Goal: Entertainment & Leisure: Browse casually

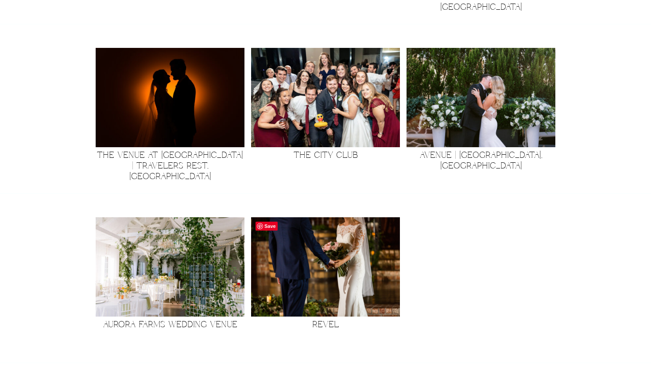
scroll to position [602, 0]
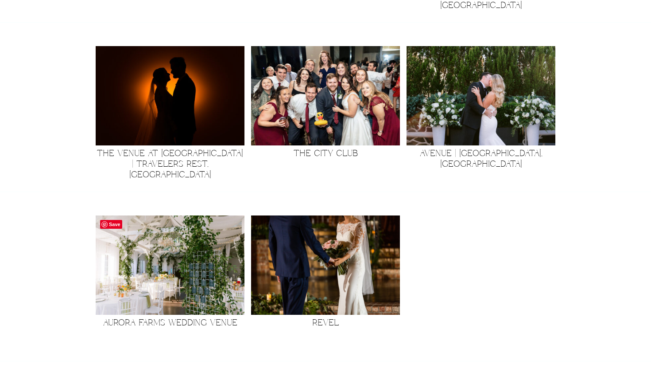
click at [208, 264] on img at bounding box center [170, 264] width 149 height 99
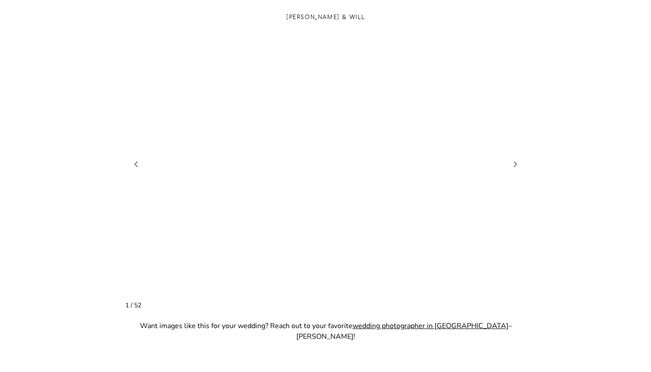
scroll to position [739, 0]
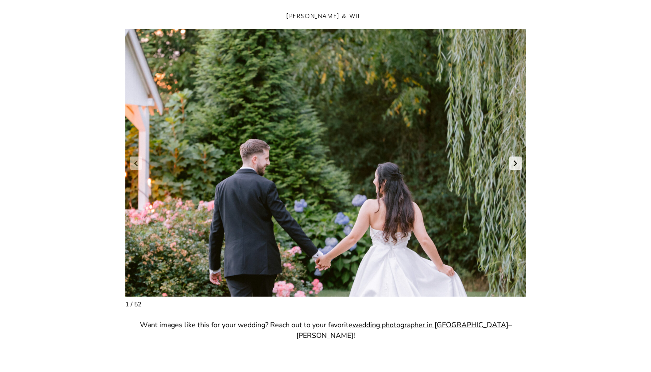
click at [518, 168] on link "Next slide" at bounding box center [516, 162] width 12 height 13
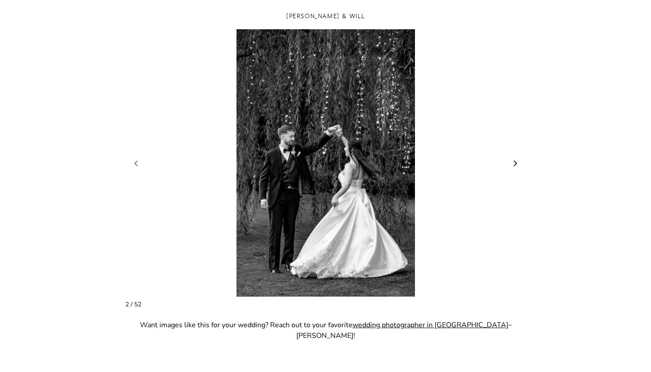
click at [518, 168] on link "Next slide" at bounding box center [516, 162] width 12 height 13
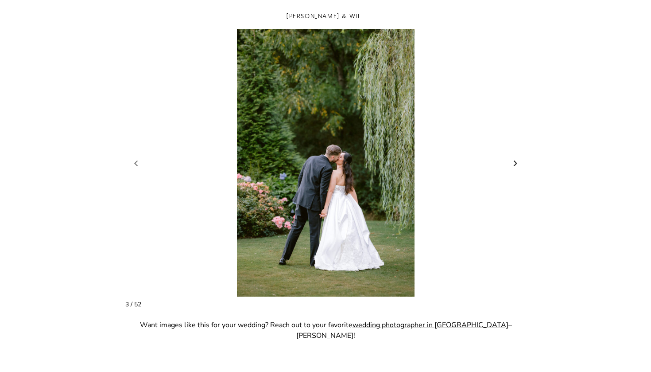
click at [513, 158] on link "Next slide" at bounding box center [516, 162] width 12 height 13
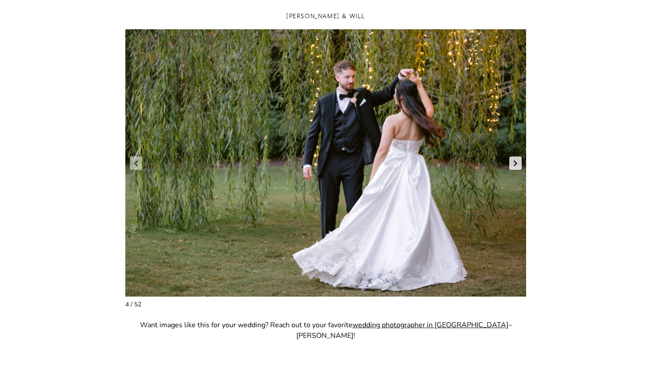
click at [513, 158] on link "Next slide" at bounding box center [516, 162] width 12 height 13
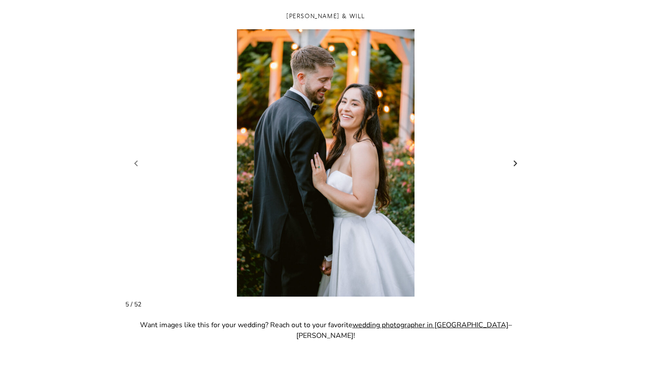
click at [513, 158] on link "Next slide" at bounding box center [516, 162] width 12 height 13
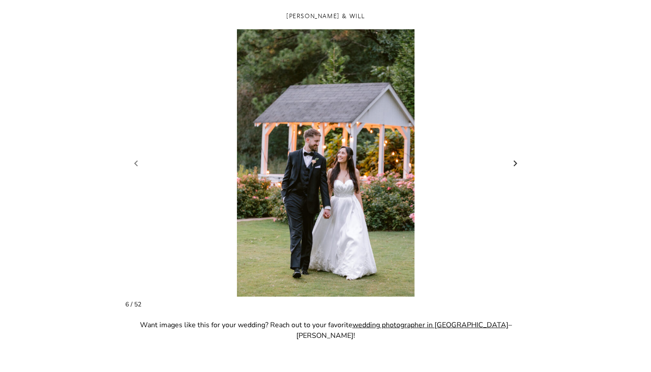
click at [513, 158] on link "Next slide" at bounding box center [516, 162] width 12 height 13
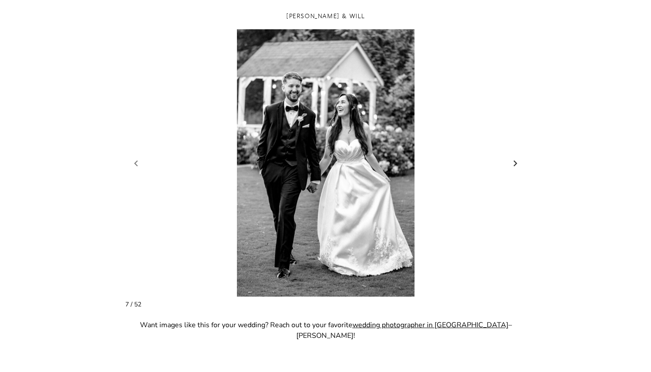
click at [513, 158] on link "Next slide" at bounding box center [516, 162] width 12 height 13
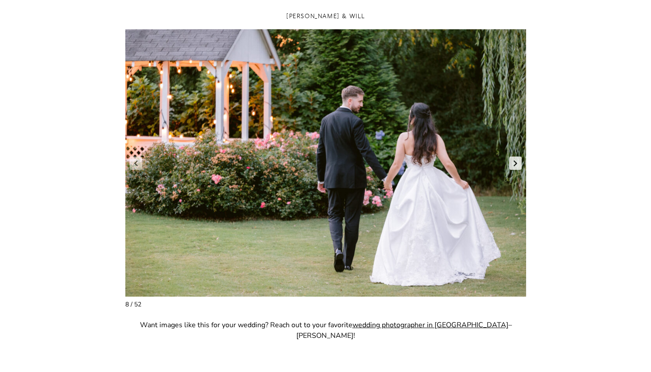
click at [513, 159] on link "Next slide" at bounding box center [516, 162] width 12 height 13
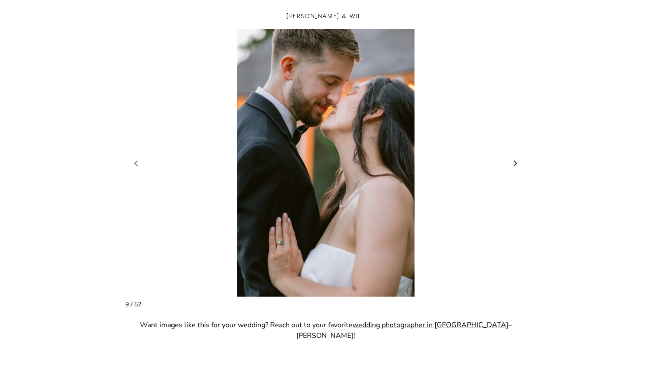
click at [513, 159] on link "Next slide" at bounding box center [516, 162] width 12 height 13
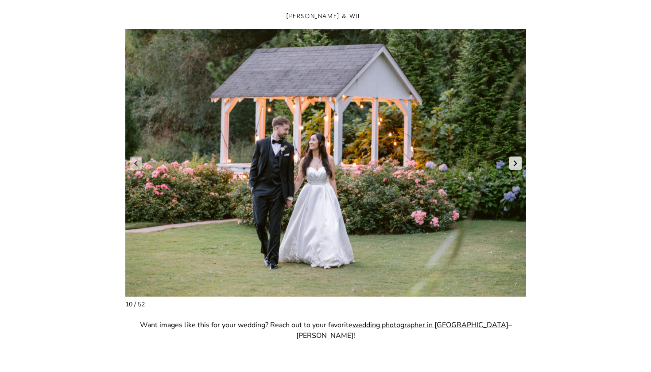
click at [513, 159] on link "Next slide" at bounding box center [516, 162] width 12 height 13
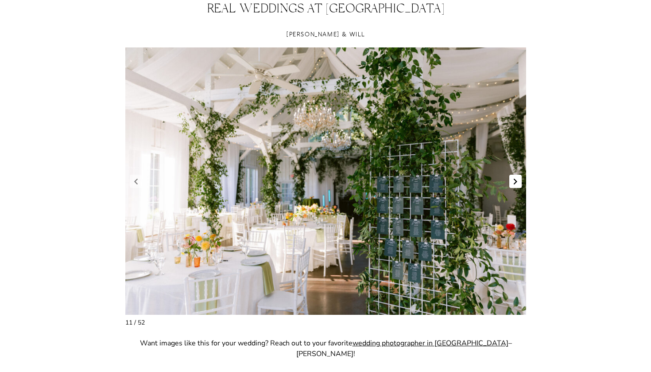
scroll to position [720, 0]
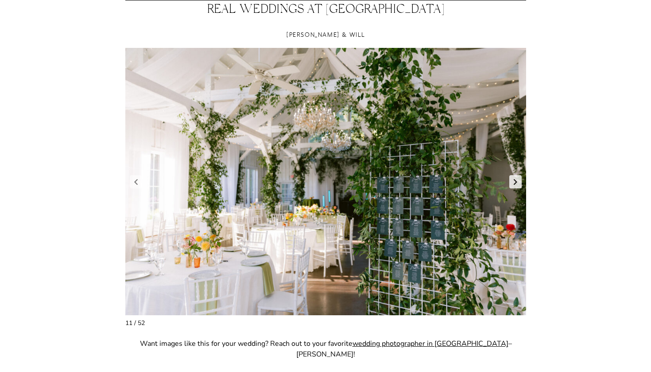
click at [516, 177] on link "Next slide" at bounding box center [516, 181] width 12 height 13
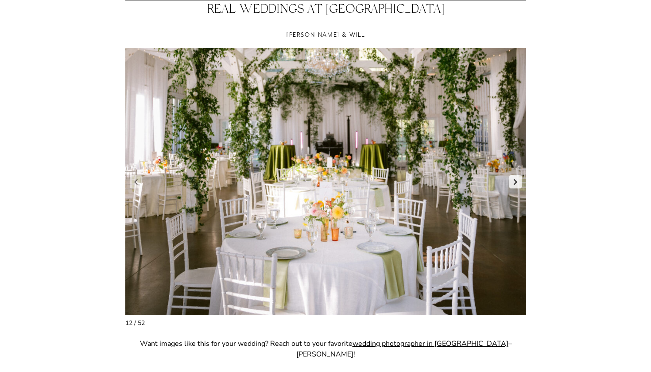
click at [516, 178] on link "Next slide" at bounding box center [516, 181] width 12 height 13
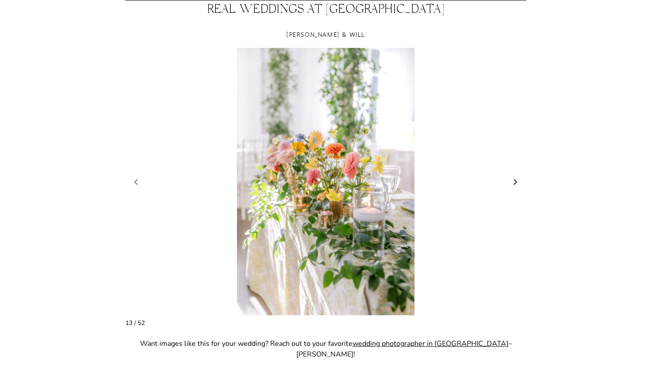
click at [516, 178] on link "Next slide" at bounding box center [516, 181] width 12 height 13
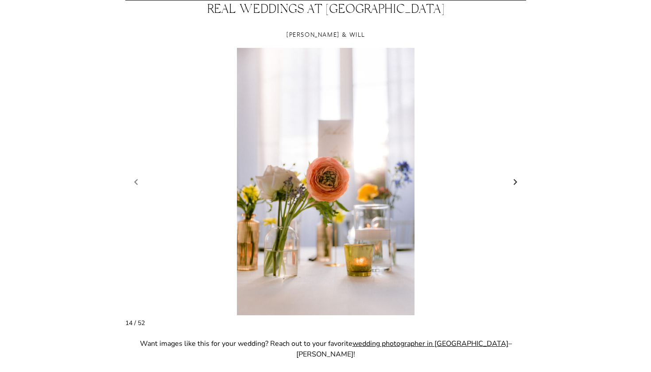
click at [516, 178] on link "Next slide" at bounding box center [516, 181] width 12 height 13
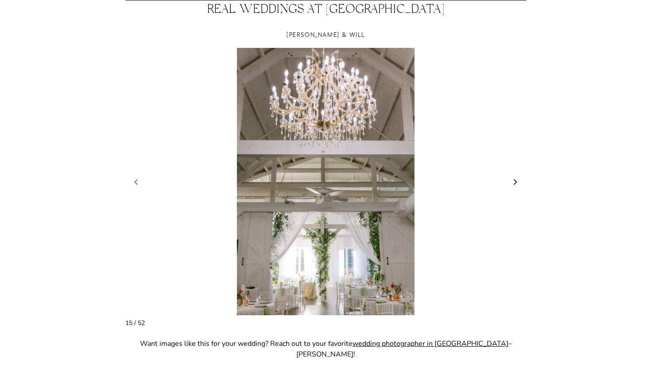
click at [516, 178] on link "Next slide" at bounding box center [516, 181] width 12 height 13
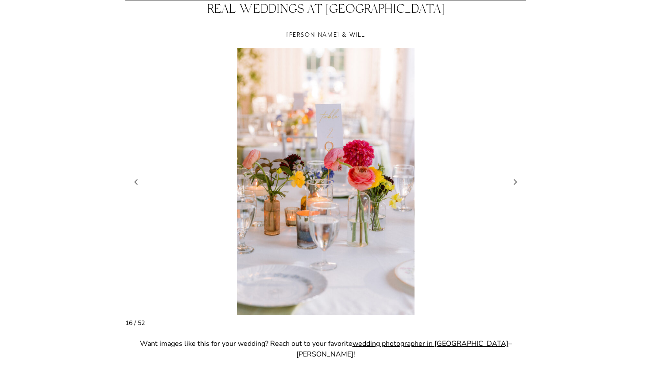
click at [142, 176] on figure "17 / 54" at bounding box center [325, 181] width 401 height 267
click at [139, 179] on link "Previous slide" at bounding box center [136, 181] width 12 height 13
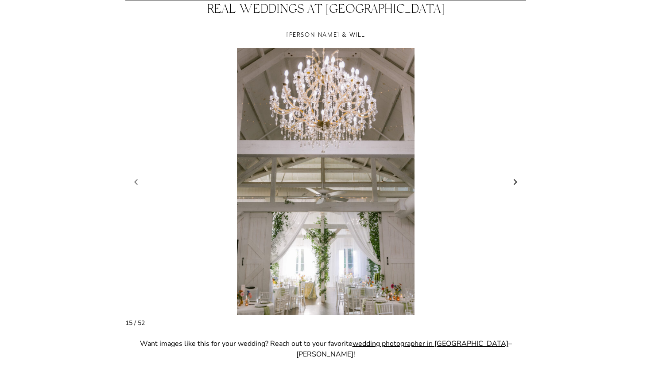
click at [517, 182] on link "Next slide" at bounding box center [516, 181] width 12 height 13
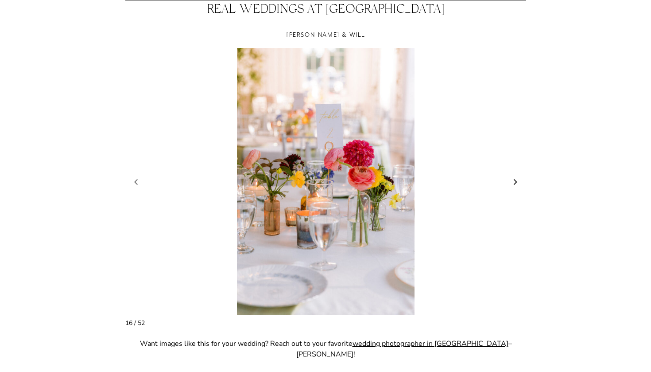
click at [517, 182] on link "Next slide" at bounding box center [516, 181] width 12 height 13
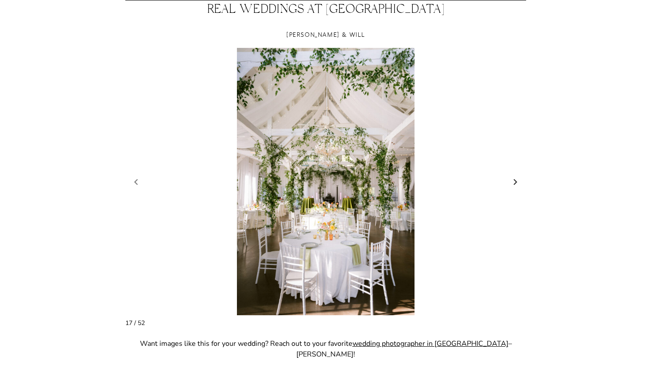
click at [517, 183] on link "Next slide" at bounding box center [516, 181] width 12 height 13
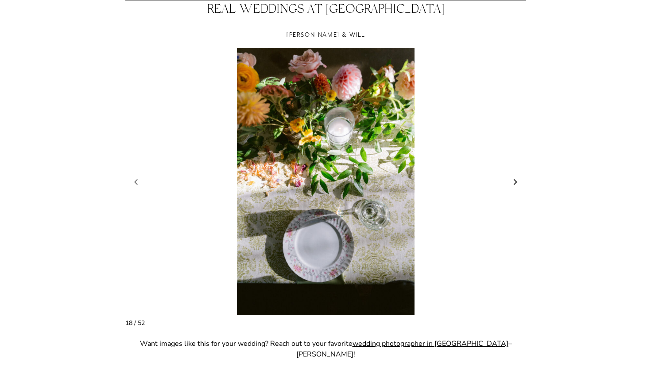
click at [516, 183] on link "Next slide" at bounding box center [516, 181] width 12 height 13
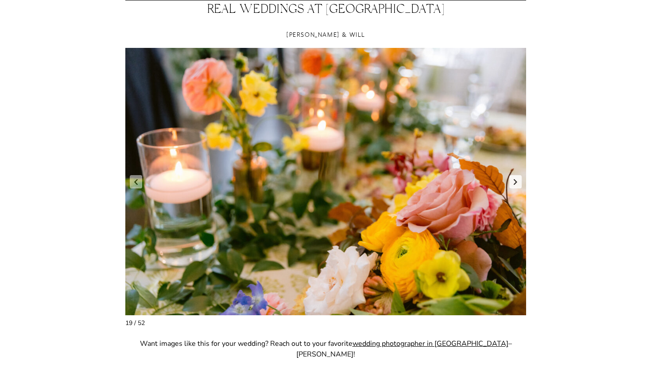
click at [516, 183] on link "Next slide" at bounding box center [516, 181] width 12 height 13
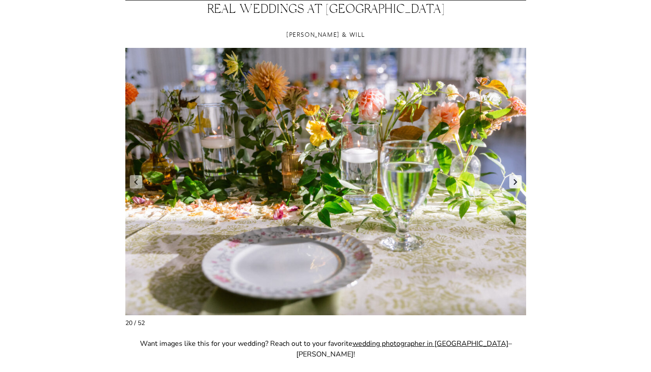
click at [516, 183] on link "Next slide" at bounding box center [516, 181] width 12 height 13
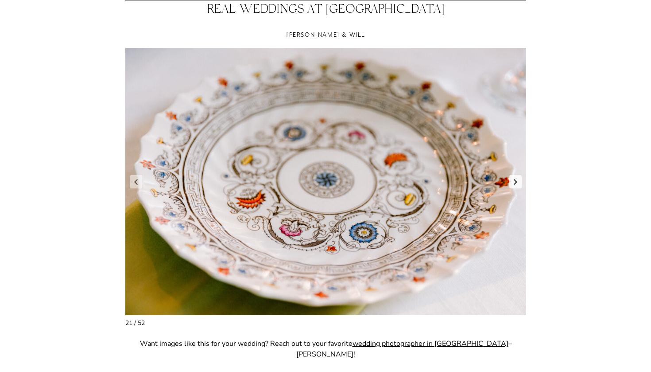
click at [516, 183] on link "Next slide" at bounding box center [516, 181] width 12 height 13
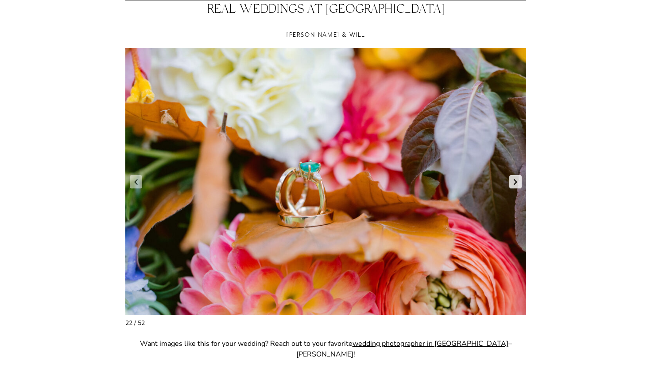
click at [516, 183] on link "Next slide" at bounding box center [516, 181] width 12 height 13
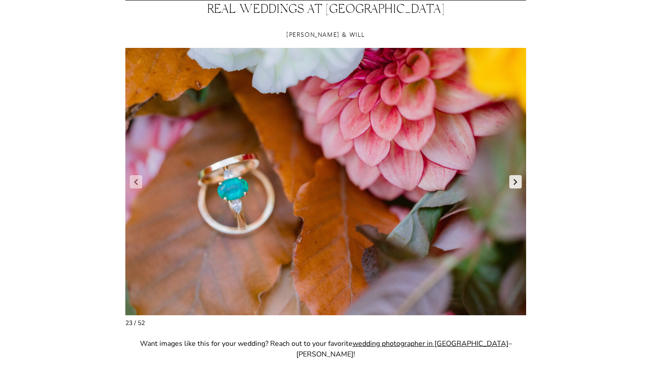
click at [516, 183] on link "Next slide" at bounding box center [516, 181] width 12 height 13
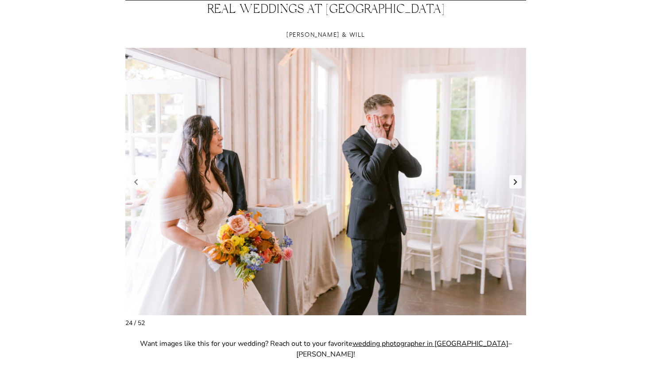
click at [516, 183] on link "Next slide" at bounding box center [516, 181] width 12 height 13
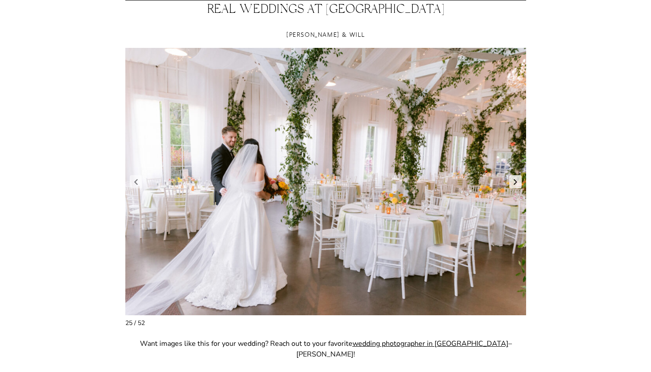
click at [516, 183] on link "Next slide" at bounding box center [516, 181] width 12 height 13
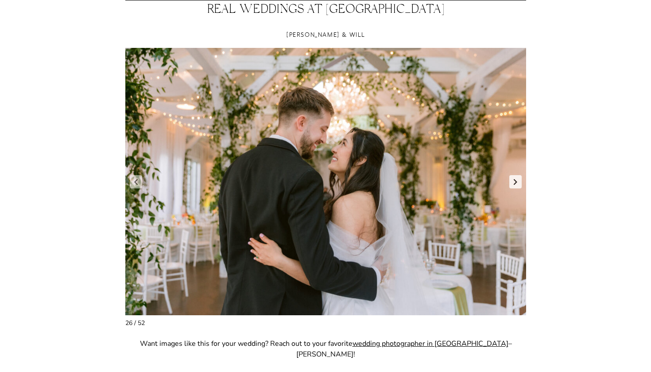
click at [516, 183] on link "Next slide" at bounding box center [516, 181] width 12 height 13
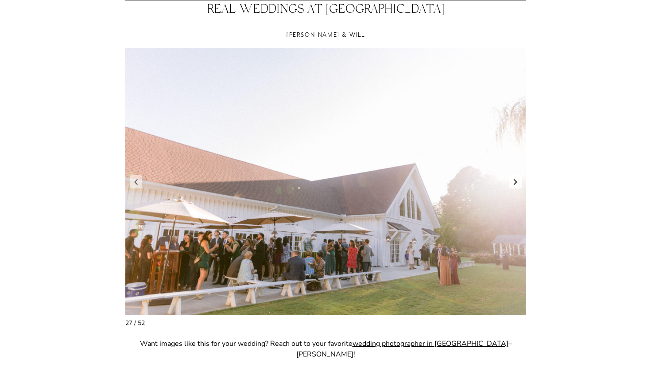
click at [516, 183] on link "Next slide" at bounding box center [516, 181] width 12 height 13
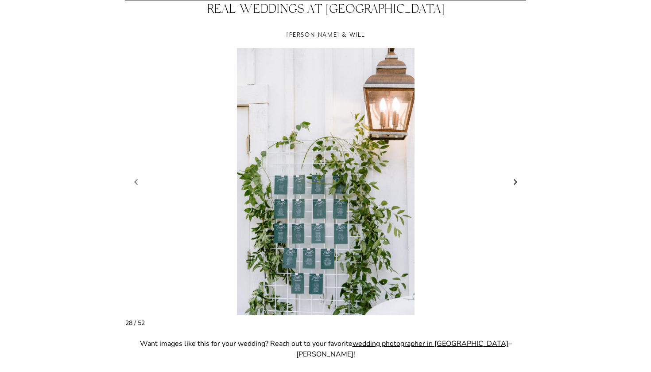
click at [516, 183] on link "Next slide" at bounding box center [516, 181] width 12 height 13
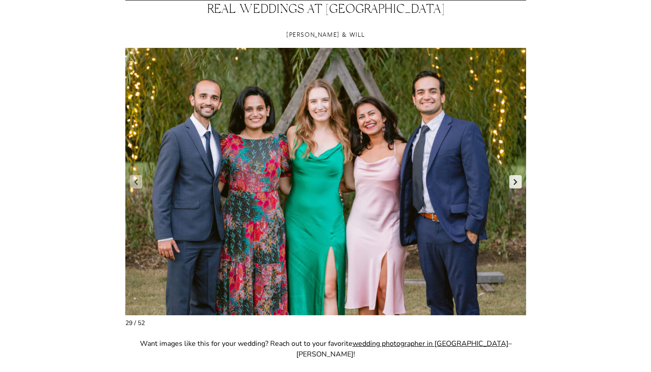
click at [516, 183] on link "Next slide" at bounding box center [516, 181] width 12 height 13
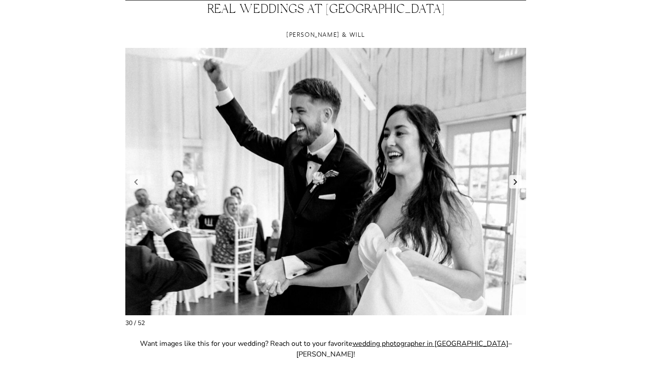
click at [516, 183] on link "Next slide" at bounding box center [516, 181] width 12 height 13
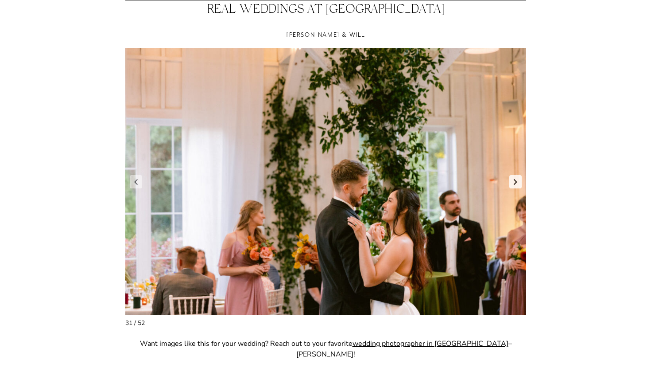
click at [516, 183] on link "Next slide" at bounding box center [516, 181] width 12 height 13
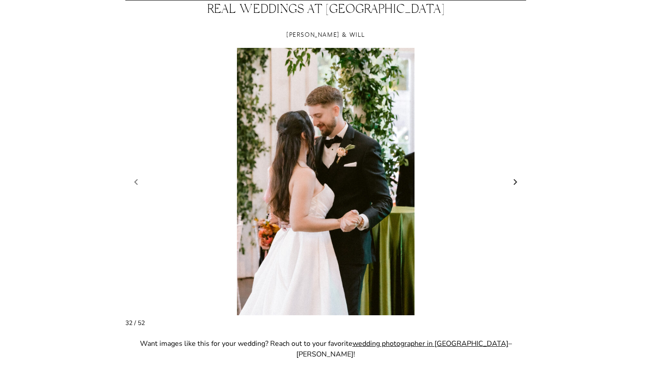
click at [516, 183] on link "Next slide" at bounding box center [516, 181] width 12 height 13
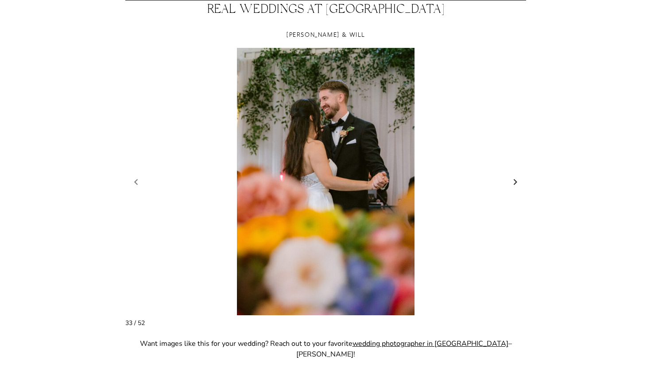
click at [516, 183] on link "Next slide" at bounding box center [516, 181] width 12 height 13
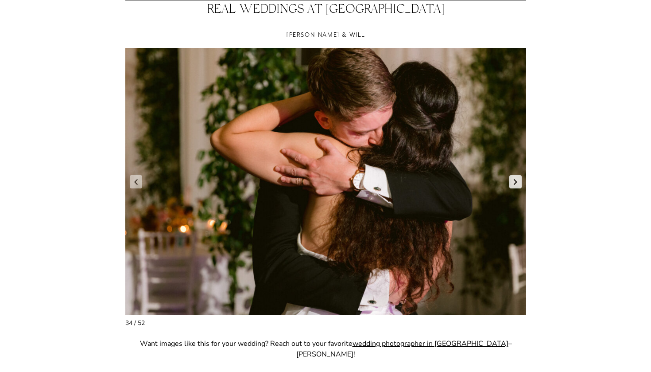
click at [516, 183] on link "Next slide" at bounding box center [516, 181] width 12 height 13
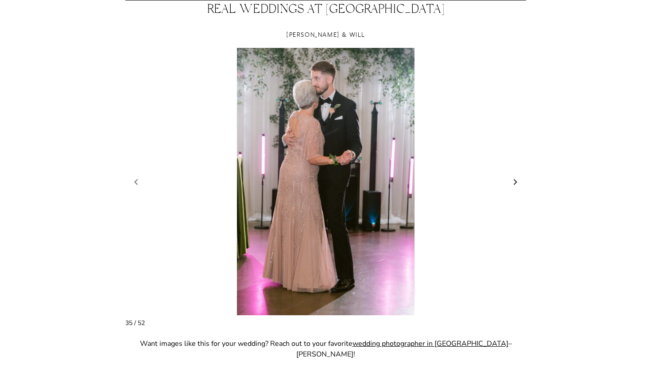
click at [516, 184] on link "Next slide" at bounding box center [516, 181] width 12 height 13
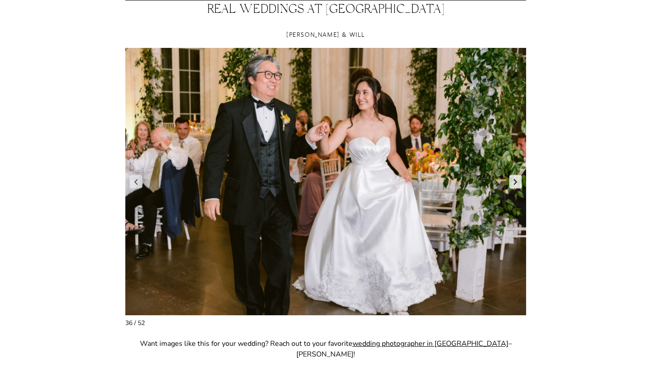
click at [516, 184] on link "Next slide" at bounding box center [516, 181] width 12 height 13
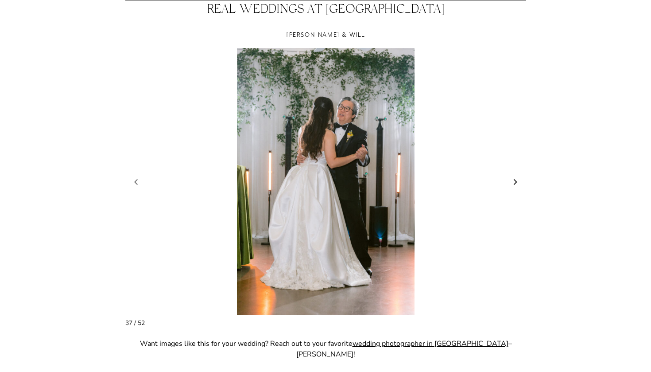
click at [516, 184] on link "Next slide" at bounding box center [516, 181] width 12 height 13
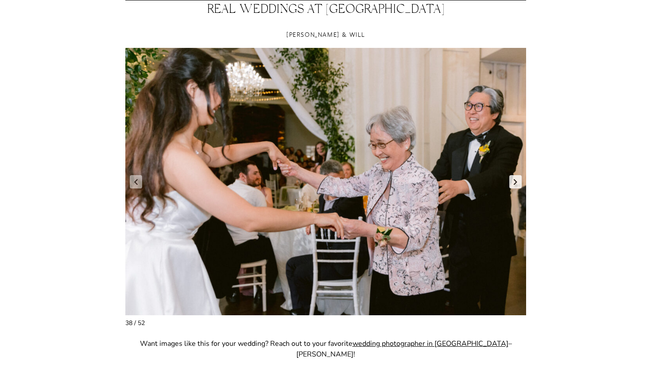
click at [516, 184] on link "Next slide" at bounding box center [516, 181] width 12 height 13
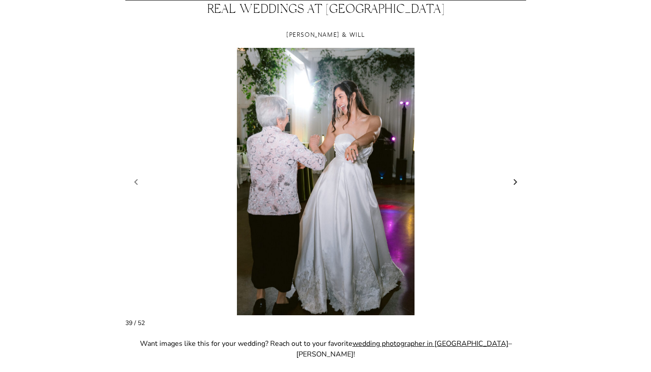
click at [516, 184] on link "Next slide" at bounding box center [516, 181] width 12 height 13
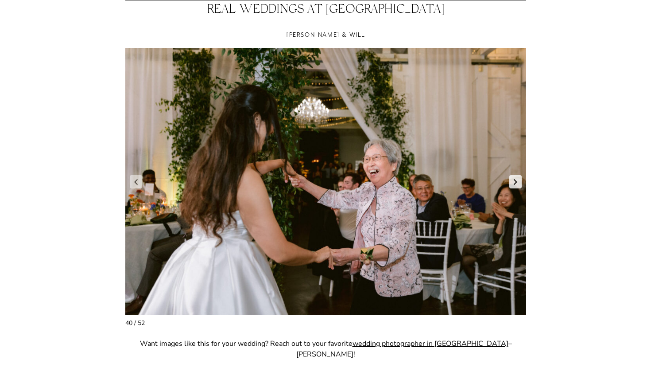
click at [516, 184] on link "Next slide" at bounding box center [516, 181] width 12 height 13
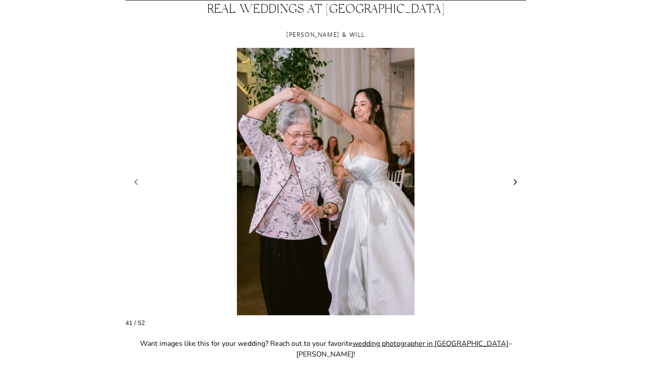
click at [516, 184] on link "Next slide" at bounding box center [516, 181] width 12 height 13
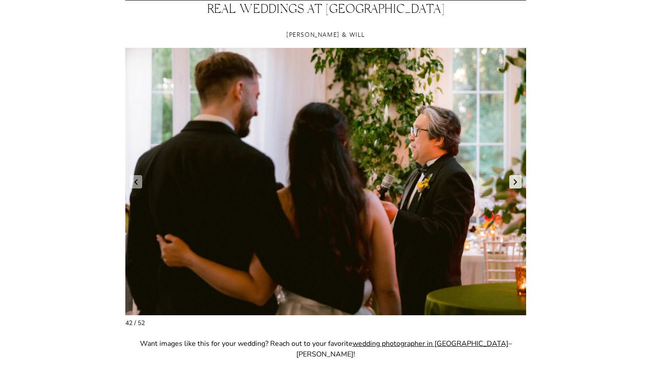
click at [516, 184] on link "Next slide" at bounding box center [516, 181] width 12 height 13
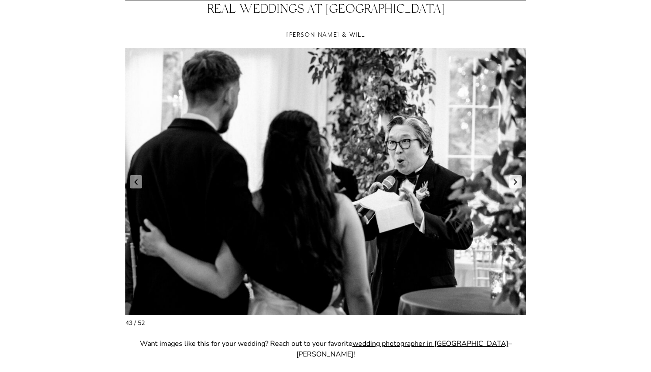
click at [516, 184] on link "Next slide" at bounding box center [516, 181] width 12 height 13
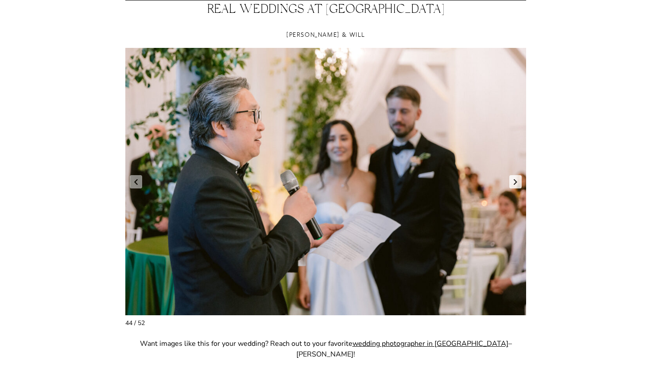
click at [516, 184] on link "Next slide" at bounding box center [516, 181] width 12 height 13
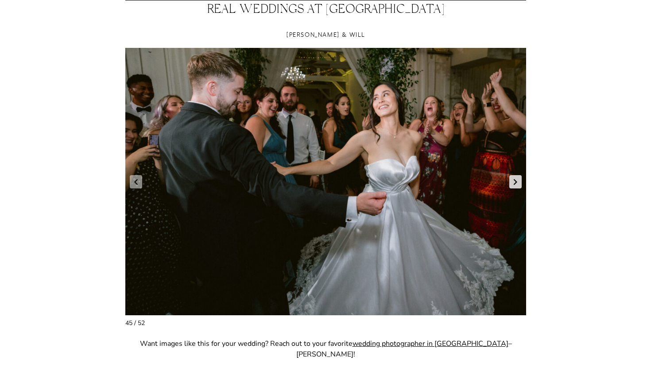
click at [516, 184] on link "Next slide" at bounding box center [516, 181] width 12 height 13
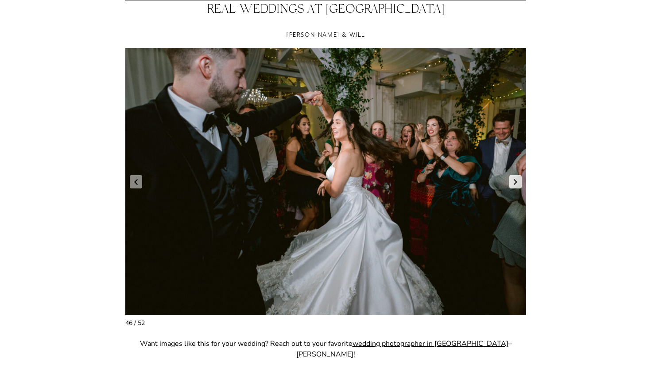
click at [516, 184] on link "Next slide" at bounding box center [516, 181] width 12 height 13
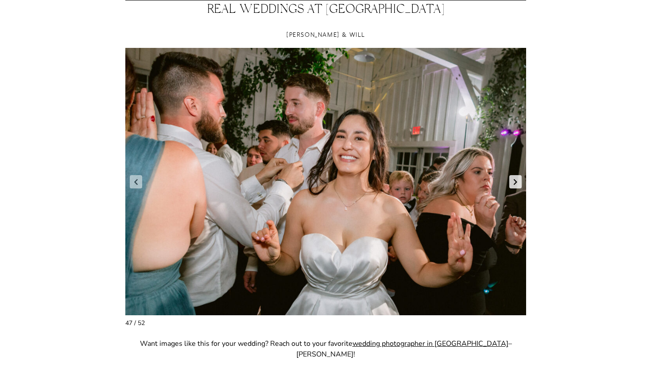
click at [516, 185] on link "Next slide" at bounding box center [516, 181] width 12 height 13
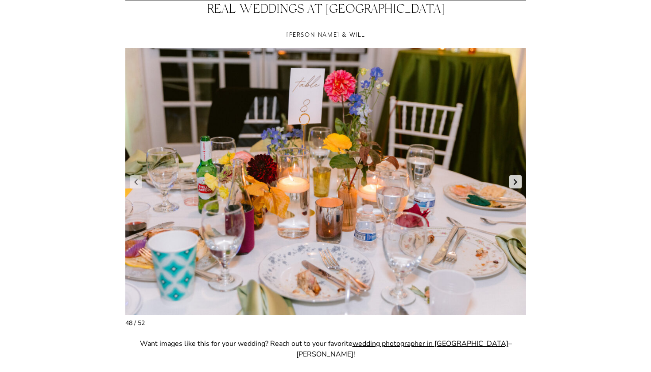
click at [516, 185] on link "Next slide" at bounding box center [516, 181] width 12 height 13
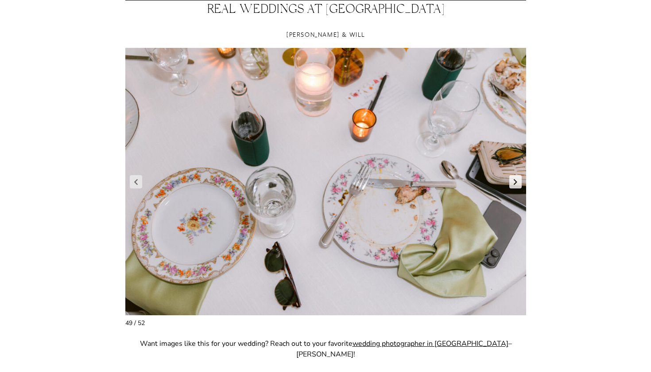
click at [516, 185] on link "Next slide" at bounding box center [516, 181] width 12 height 13
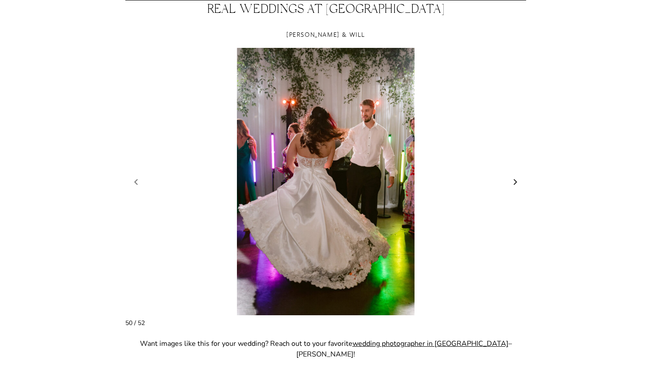
click at [516, 185] on link "Next slide" at bounding box center [516, 181] width 12 height 13
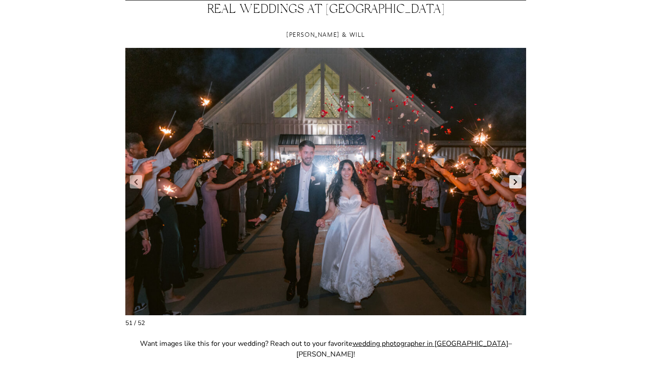
click at [516, 185] on link "Next slide" at bounding box center [516, 181] width 12 height 13
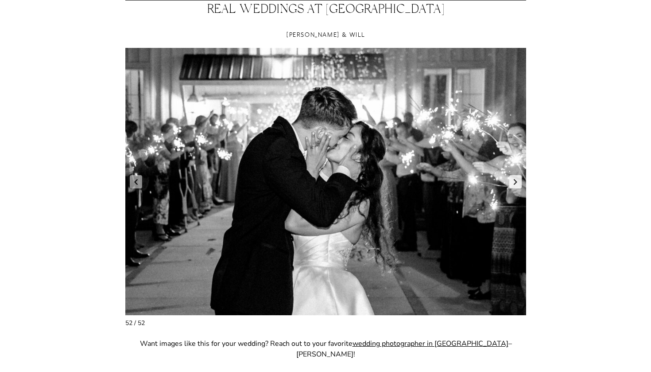
click at [516, 185] on link "Next slide" at bounding box center [516, 181] width 12 height 13
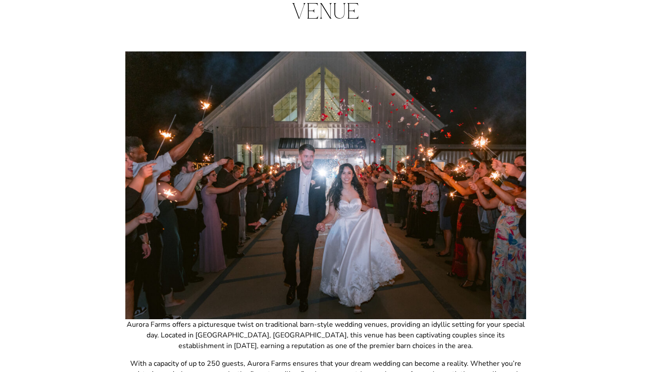
scroll to position [102, 0]
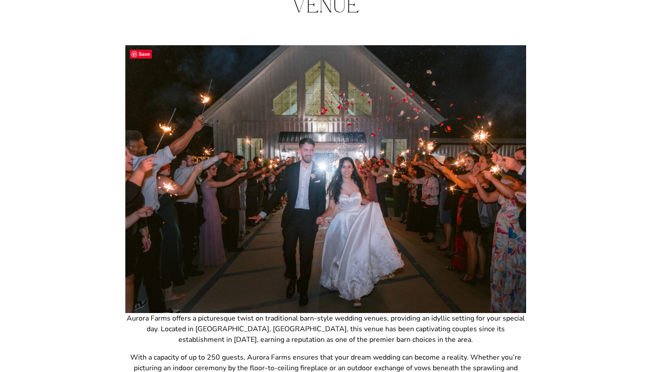
click at [161, 175] on img at bounding box center [325, 179] width 401 height 268
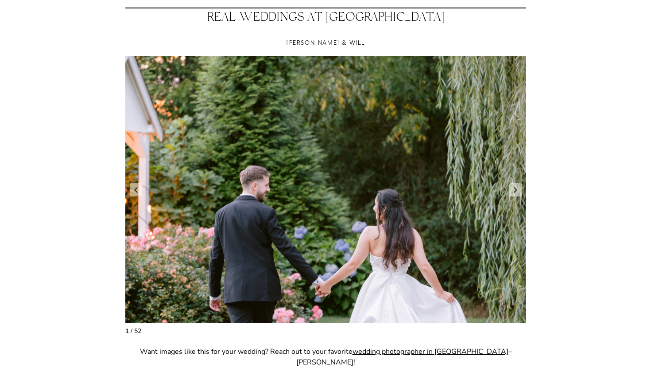
scroll to position [709, 0]
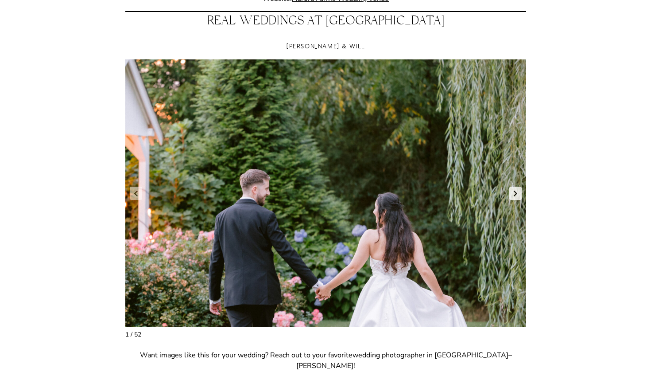
click at [514, 197] on link "Next slide" at bounding box center [516, 193] width 12 height 13
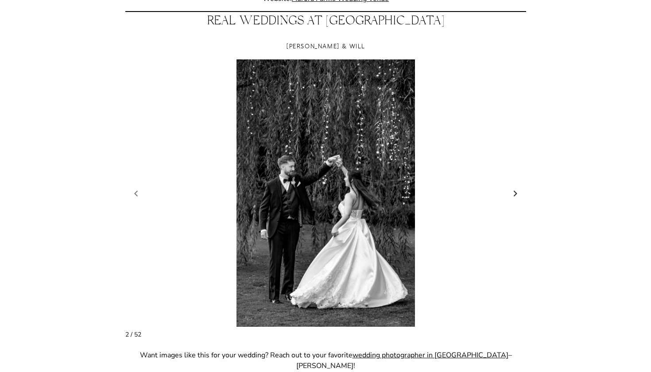
click at [514, 197] on link "Next slide" at bounding box center [516, 193] width 12 height 13
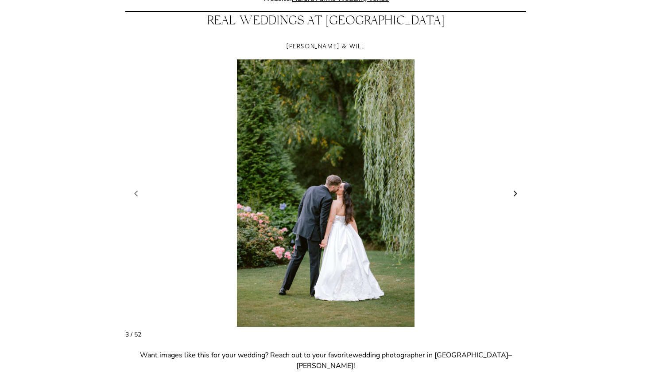
click at [514, 197] on link "Next slide" at bounding box center [516, 193] width 12 height 13
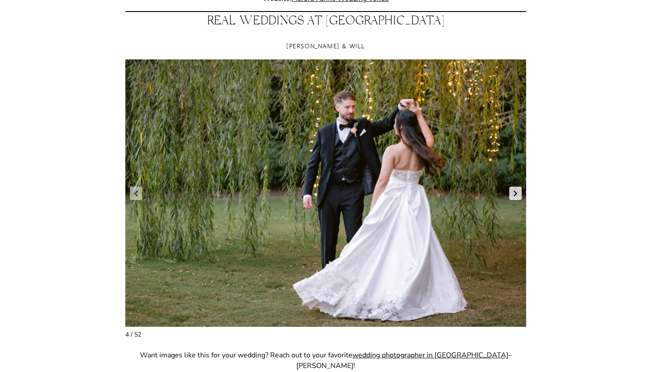
click at [514, 197] on link "Next slide" at bounding box center [516, 193] width 12 height 13
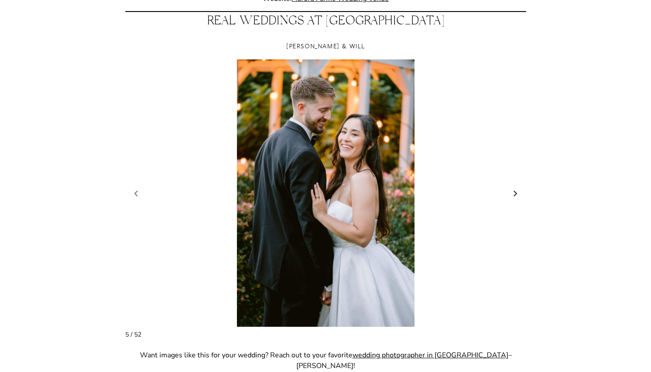
click at [514, 196] on link "Next slide" at bounding box center [516, 193] width 12 height 13
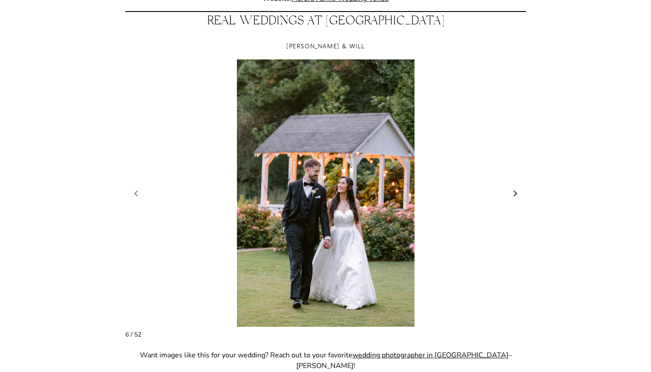
click at [514, 196] on link "Next slide" at bounding box center [516, 193] width 12 height 13
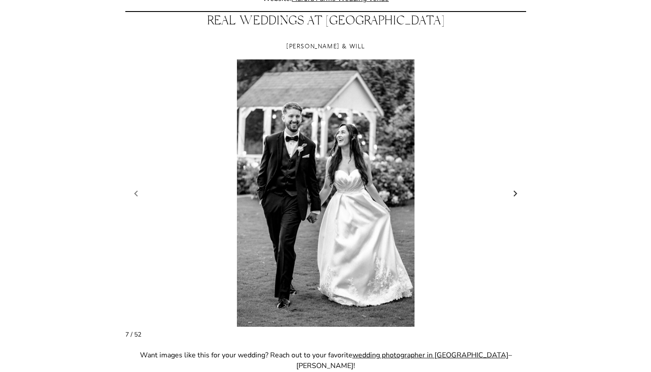
click at [514, 196] on link "Next slide" at bounding box center [516, 193] width 12 height 13
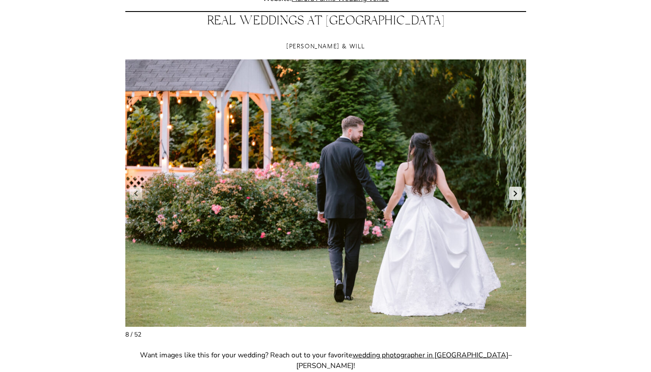
click at [514, 196] on link "Next slide" at bounding box center [516, 193] width 12 height 13
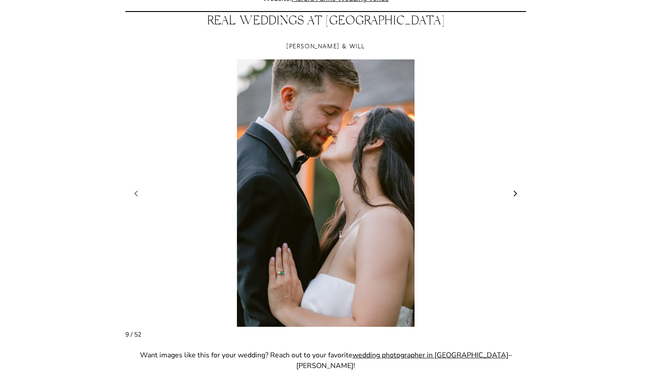
click at [514, 196] on link "Next slide" at bounding box center [516, 193] width 12 height 13
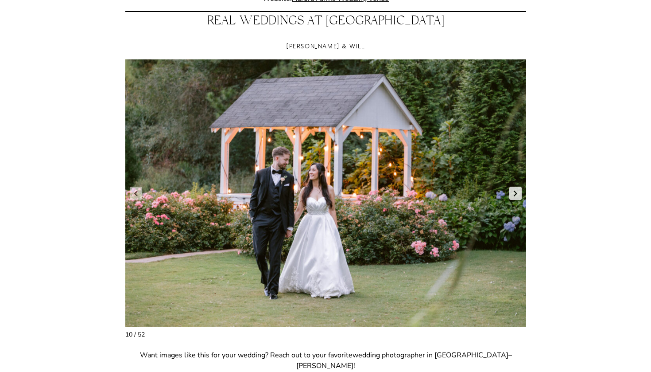
click at [514, 196] on link "Next slide" at bounding box center [516, 193] width 12 height 13
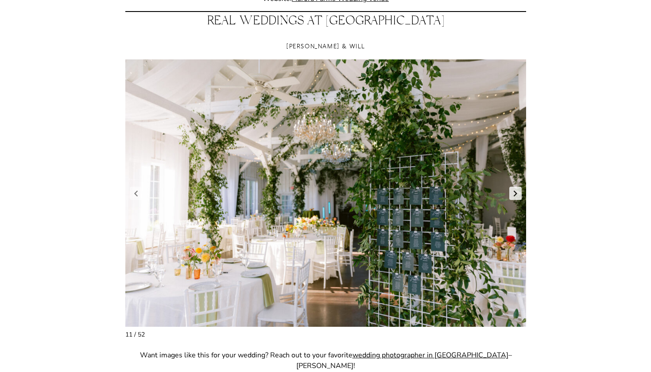
click at [514, 196] on link "Next slide" at bounding box center [516, 193] width 12 height 13
click at [512, 197] on link "Next slide" at bounding box center [516, 193] width 12 height 13
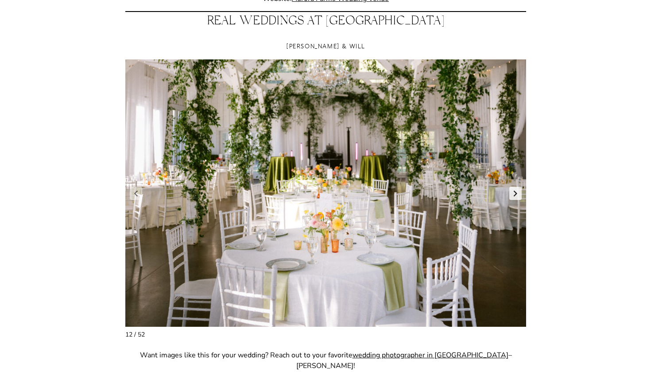
click at [512, 197] on link "Next slide" at bounding box center [516, 193] width 12 height 13
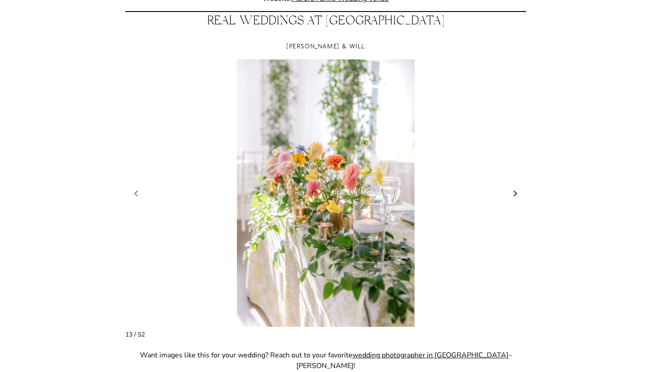
click at [512, 197] on link "Next slide" at bounding box center [516, 193] width 12 height 13
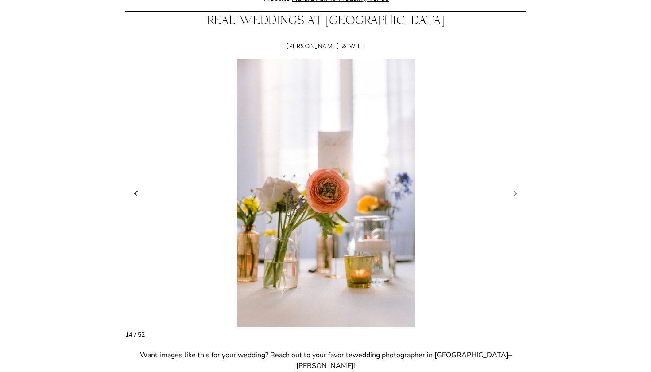
click at [136, 193] on link "Previous slide" at bounding box center [136, 193] width 12 height 13
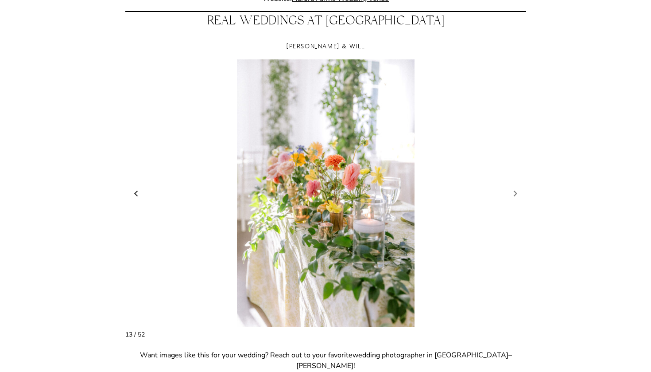
click at [136, 194] on link "Previous slide" at bounding box center [136, 193] width 12 height 13
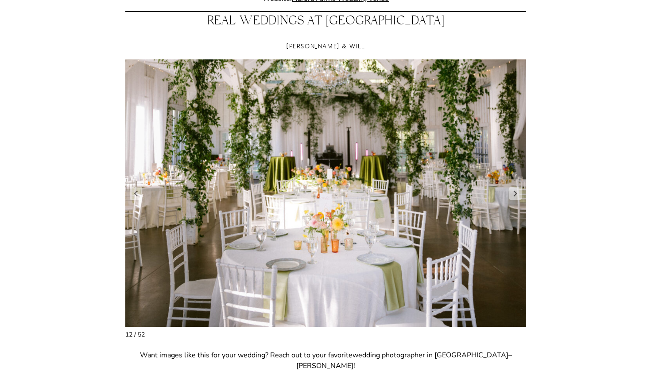
click at [519, 201] on figure "13 / 54" at bounding box center [325, 192] width 401 height 267
click at [516, 197] on link "Next slide" at bounding box center [516, 193] width 12 height 13
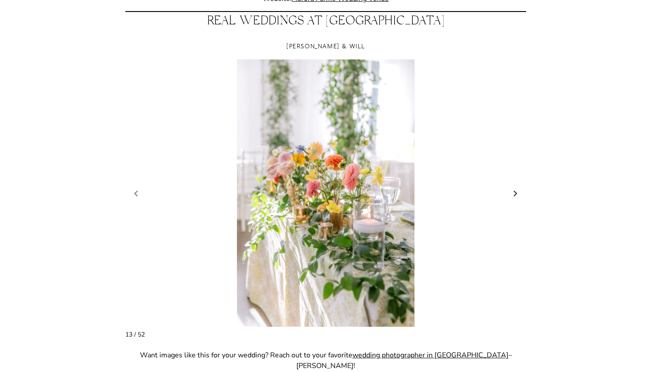
click at [516, 197] on link "Next slide" at bounding box center [516, 193] width 12 height 13
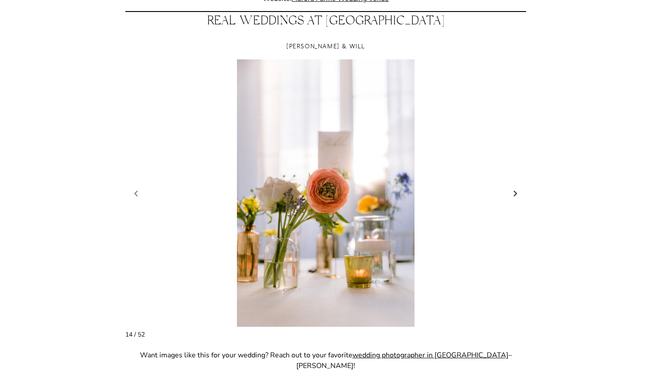
click at [516, 197] on link "Next slide" at bounding box center [516, 193] width 12 height 13
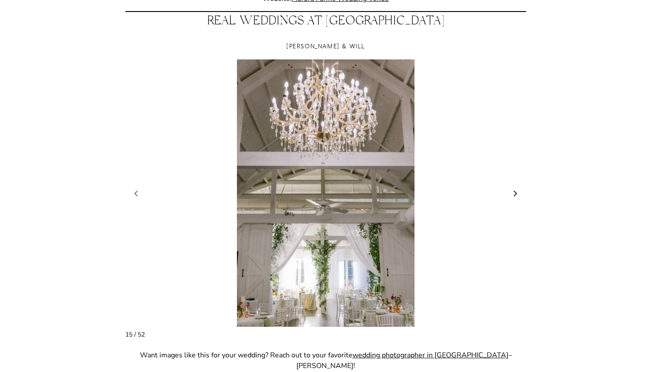
click at [516, 197] on link "Next slide" at bounding box center [516, 193] width 12 height 13
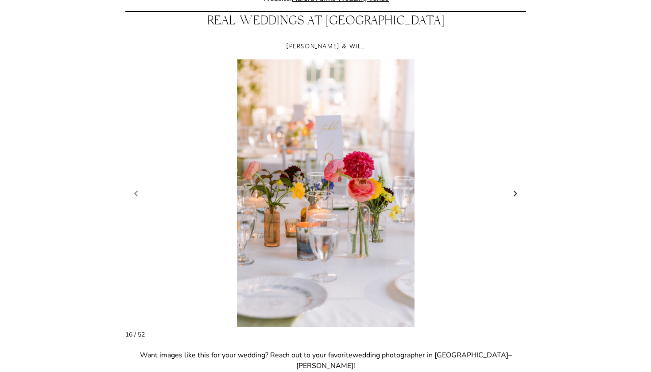
click at [516, 197] on link "Next slide" at bounding box center [516, 193] width 12 height 13
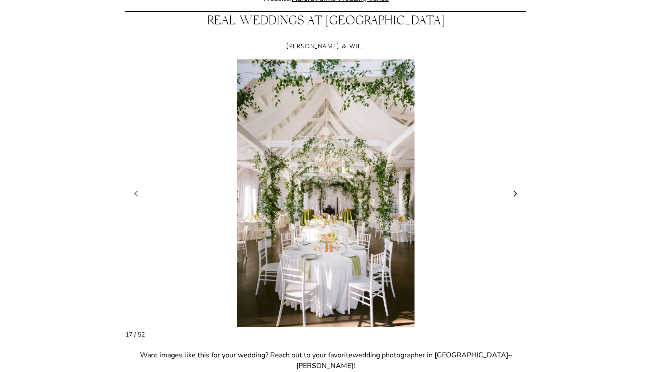
click at [516, 197] on link "Next slide" at bounding box center [516, 193] width 12 height 13
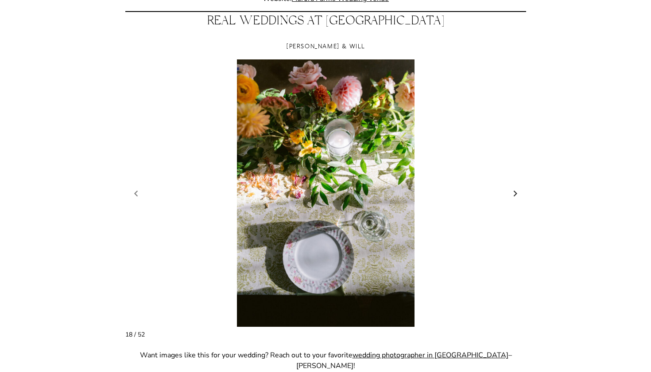
click at [516, 197] on link "Next slide" at bounding box center [516, 193] width 12 height 13
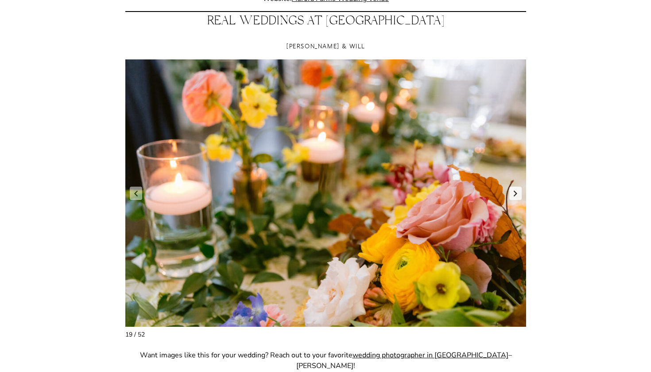
click at [516, 197] on link "Next slide" at bounding box center [516, 193] width 12 height 13
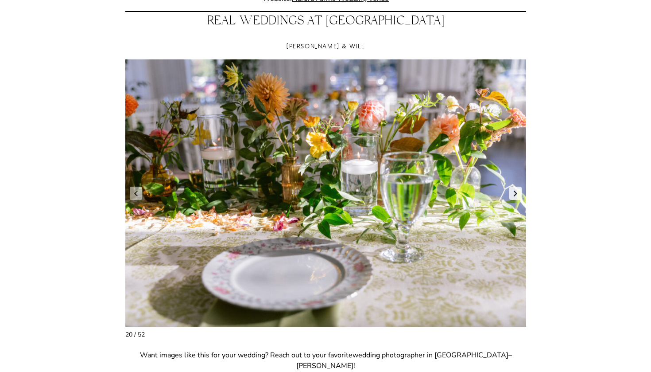
click at [516, 197] on link "Next slide" at bounding box center [516, 193] width 12 height 13
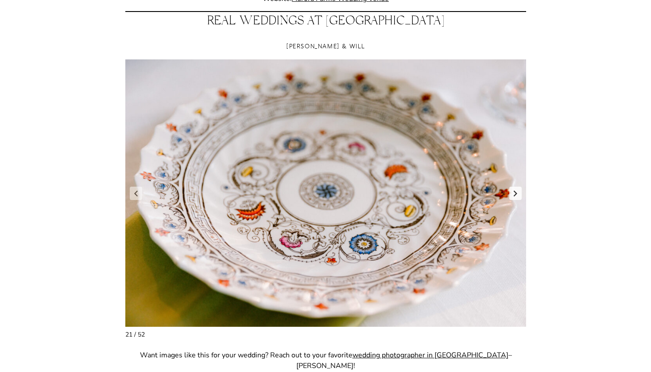
click at [516, 197] on link "Next slide" at bounding box center [516, 193] width 12 height 13
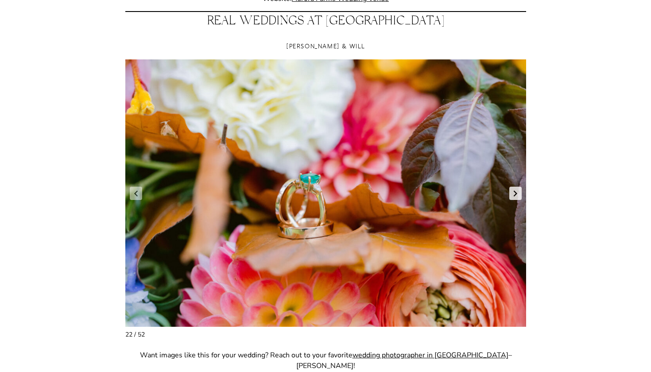
click at [516, 197] on link "Next slide" at bounding box center [516, 193] width 12 height 13
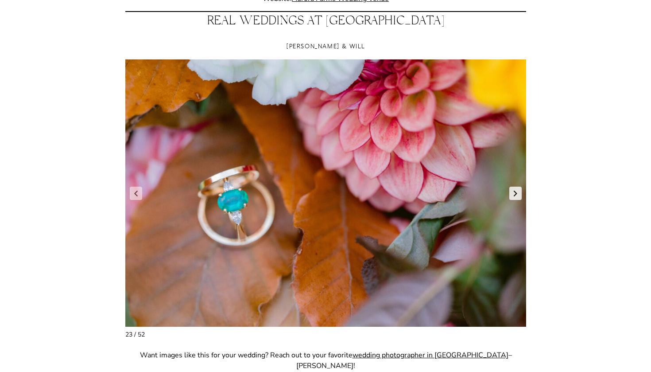
click at [516, 197] on link "Next slide" at bounding box center [516, 193] width 12 height 13
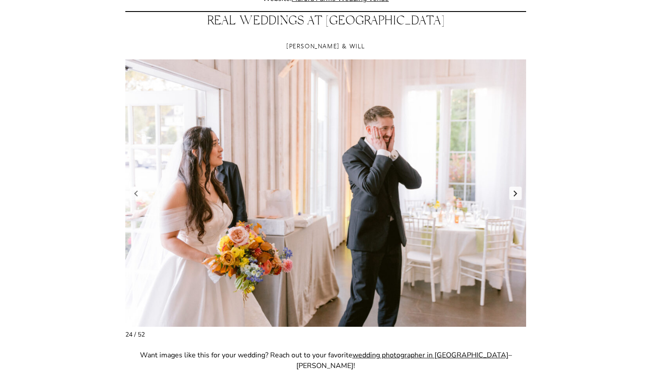
click at [516, 197] on link "Next slide" at bounding box center [516, 193] width 12 height 13
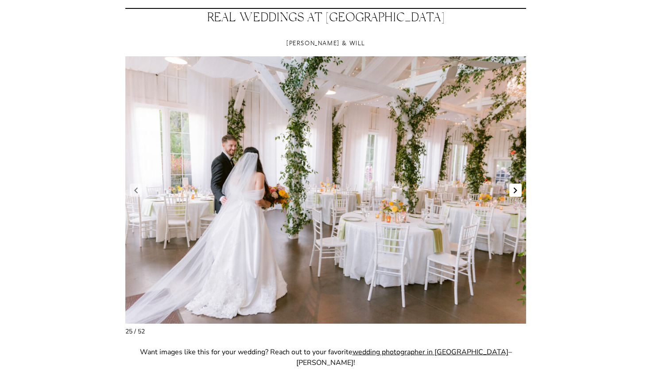
scroll to position [713, 0]
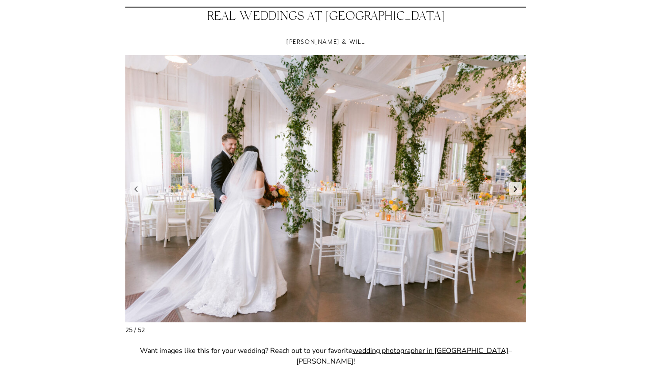
click at [513, 191] on link "Next slide" at bounding box center [516, 188] width 12 height 13
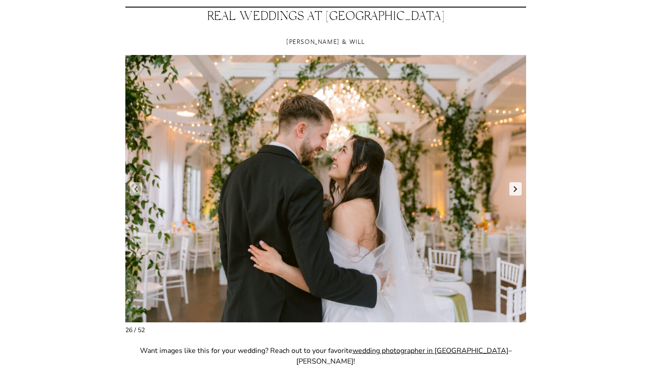
click at [513, 191] on link "Next slide" at bounding box center [516, 188] width 12 height 13
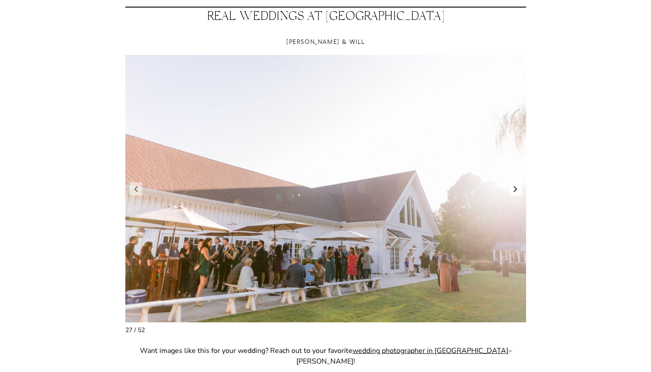
click at [513, 191] on link "Next slide" at bounding box center [516, 188] width 12 height 13
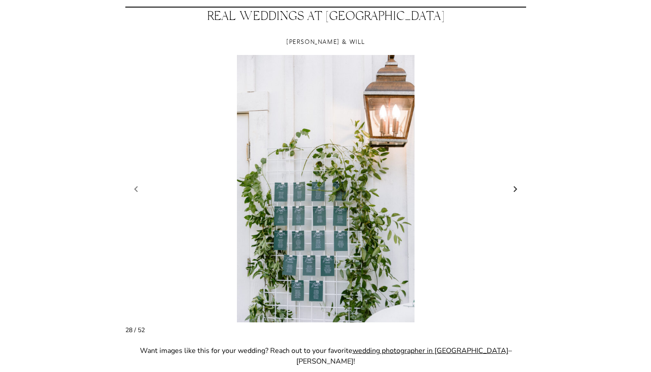
click at [514, 192] on link "Next slide" at bounding box center [516, 188] width 12 height 13
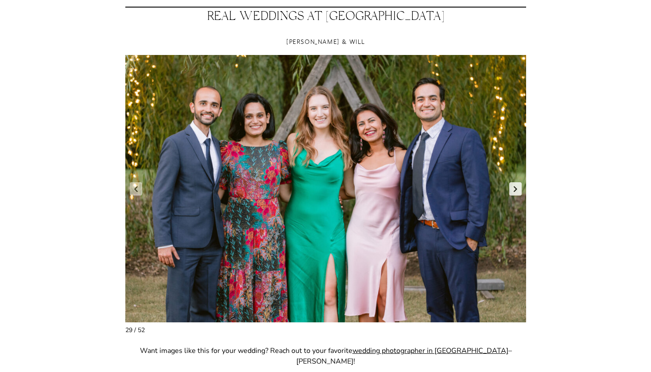
click at [514, 192] on link "Next slide" at bounding box center [516, 188] width 12 height 13
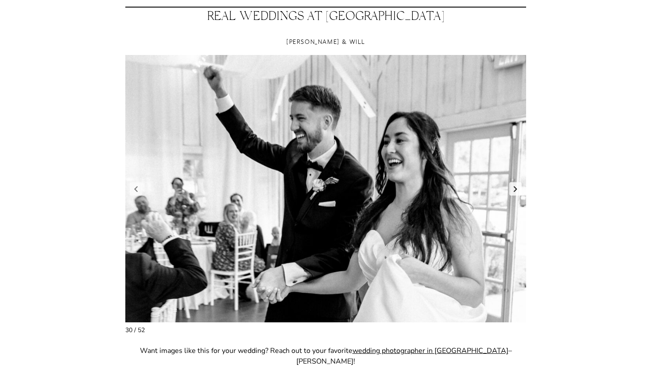
click at [514, 192] on link "Next slide" at bounding box center [516, 188] width 12 height 13
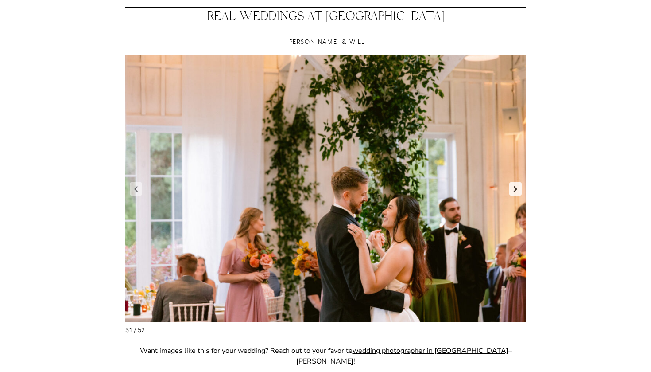
click at [514, 192] on link "Next slide" at bounding box center [516, 188] width 12 height 13
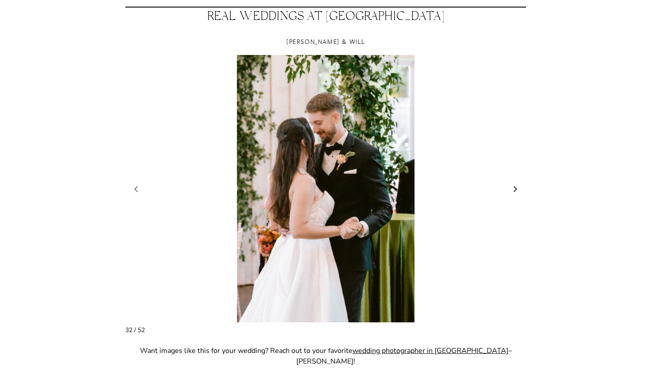
click at [514, 192] on link "Next slide" at bounding box center [516, 188] width 12 height 13
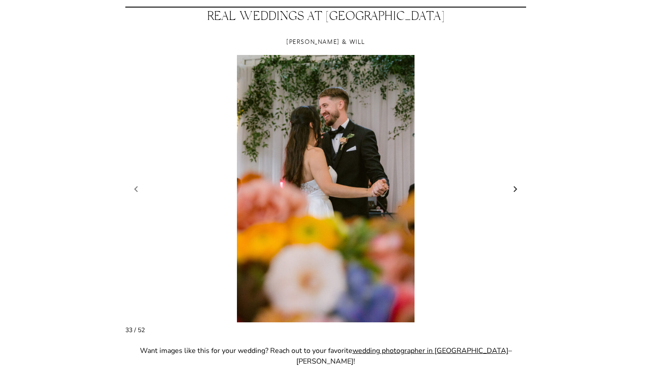
click at [514, 192] on link "Next slide" at bounding box center [516, 188] width 12 height 13
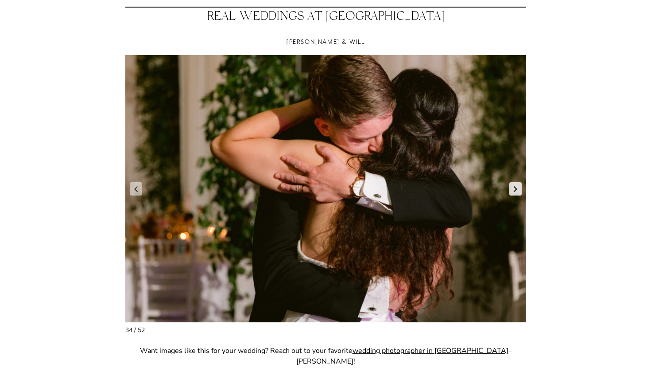
click at [514, 192] on link "Next slide" at bounding box center [516, 188] width 12 height 13
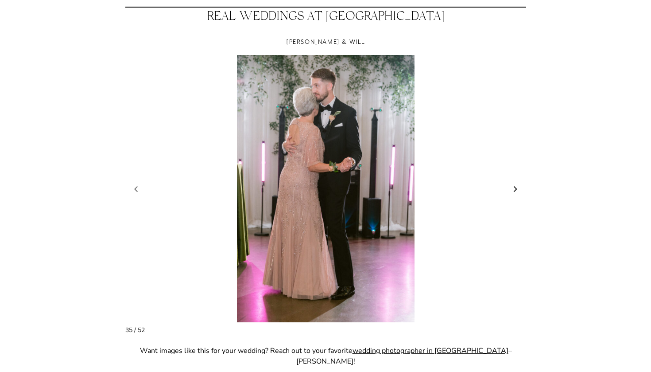
click at [514, 192] on link "Next slide" at bounding box center [516, 188] width 12 height 13
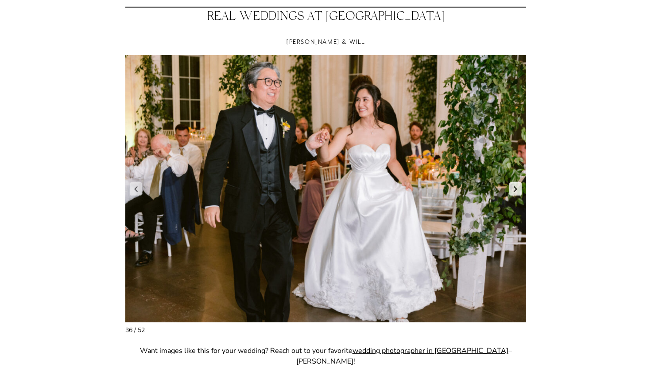
click at [514, 192] on link "Next slide" at bounding box center [516, 188] width 12 height 13
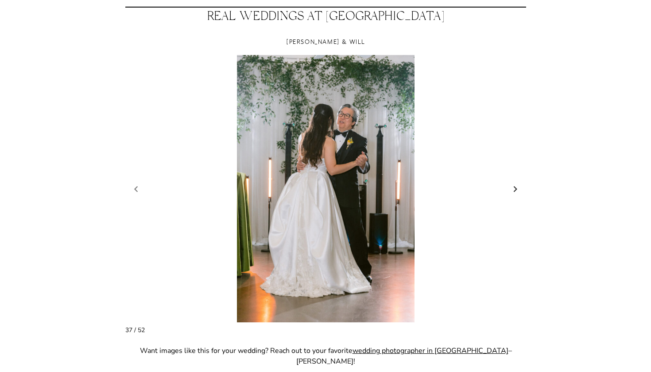
click at [514, 192] on link "Next slide" at bounding box center [516, 188] width 12 height 13
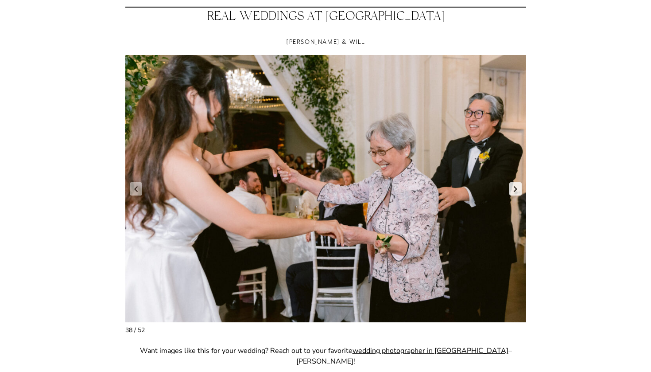
click at [514, 192] on link "Next slide" at bounding box center [516, 188] width 12 height 13
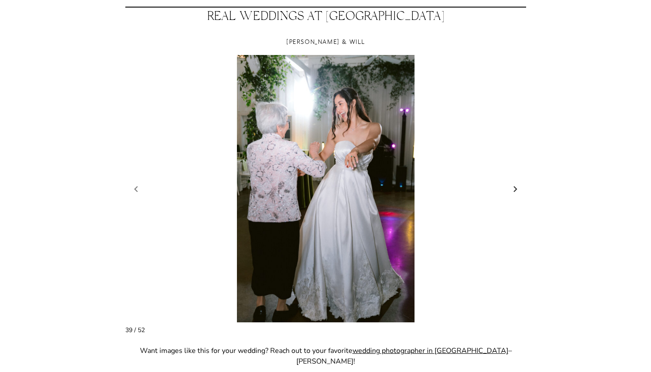
click at [514, 192] on link "Next slide" at bounding box center [516, 188] width 12 height 13
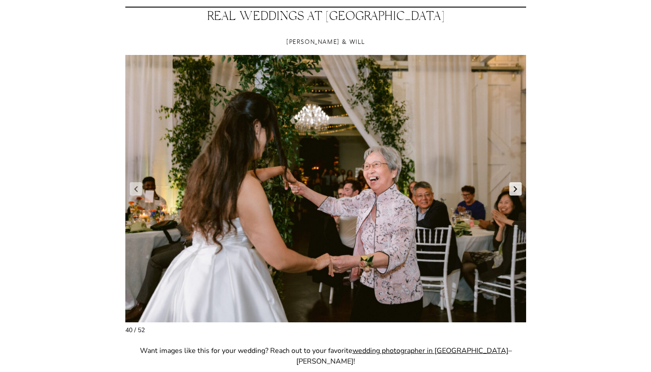
click at [514, 192] on link "Next slide" at bounding box center [516, 188] width 12 height 13
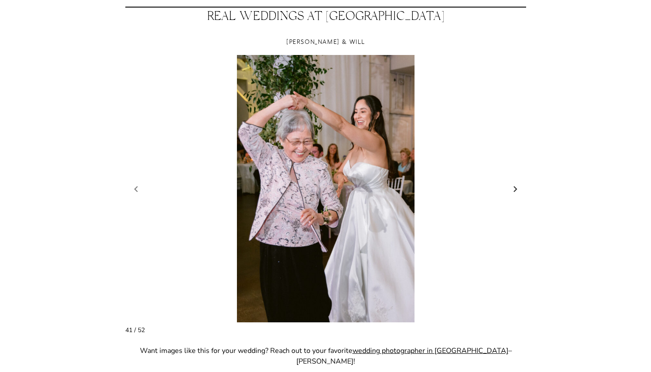
click at [514, 192] on link "Next slide" at bounding box center [516, 188] width 12 height 13
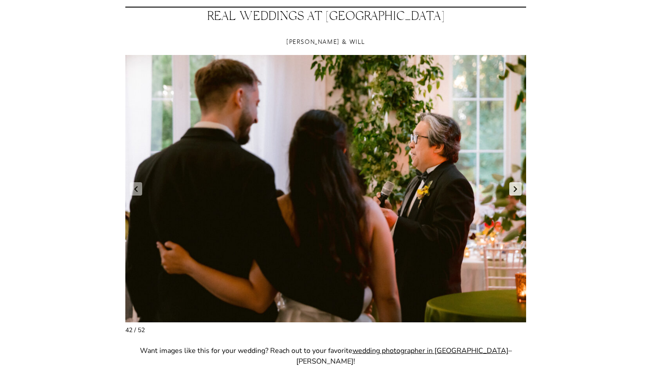
click at [514, 192] on link "Next slide" at bounding box center [516, 188] width 12 height 13
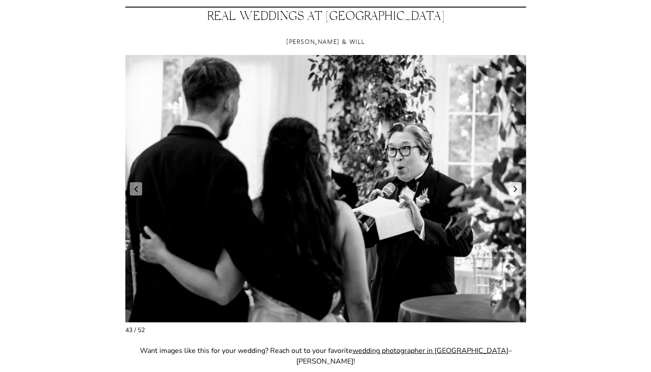
click at [514, 192] on link "Next slide" at bounding box center [516, 188] width 12 height 13
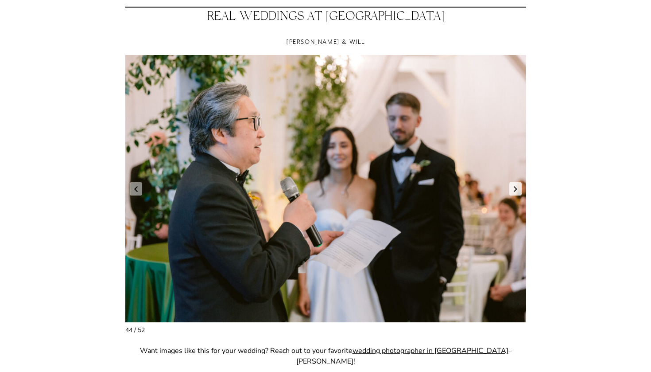
click at [514, 192] on link "Next slide" at bounding box center [516, 188] width 12 height 13
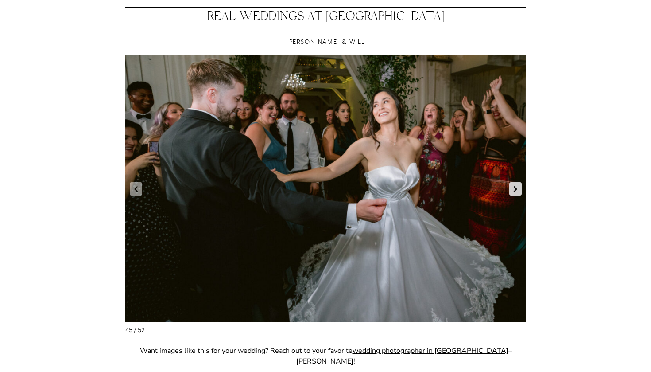
click at [514, 192] on link "Next slide" at bounding box center [516, 188] width 12 height 13
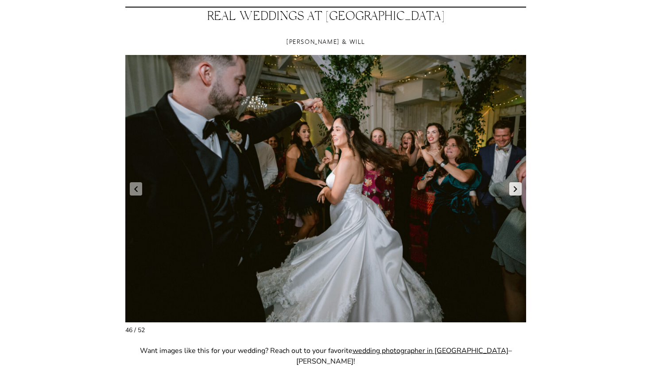
click at [514, 192] on link "Next slide" at bounding box center [516, 188] width 12 height 13
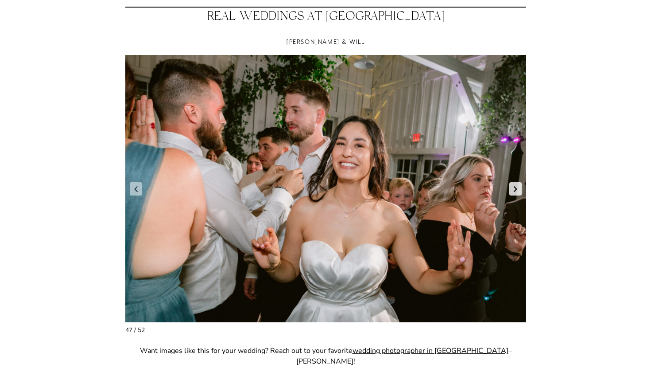
click at [514, 192] on link "Next slide" at bounding box center [516, 188] width 12 height 13
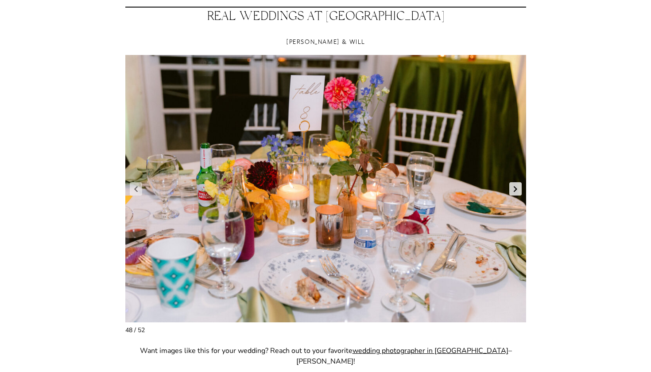
click at [514, 192] on link "Next slide" at bounding box center [516, 188] width 12 height 13
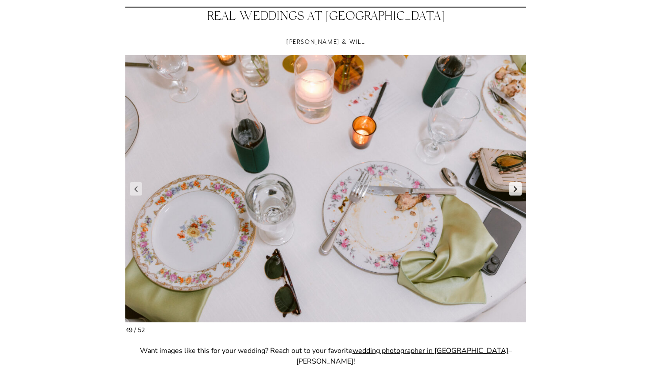
click at [514, 192] on link "Next slide" at bounding box center [516, 188] width 12 height 13
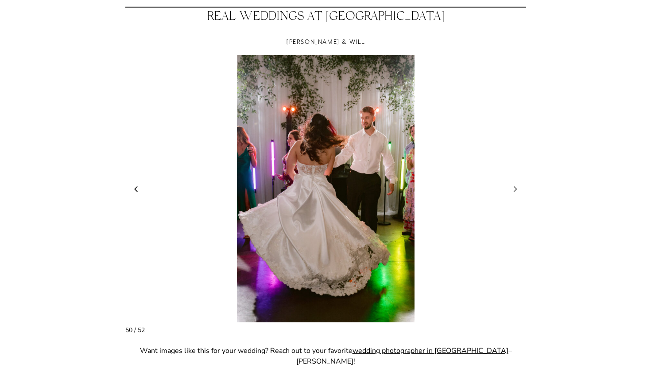
click at [133, 193] on link "Previous slide" at bounding box center [136, 188] width 12 height 13
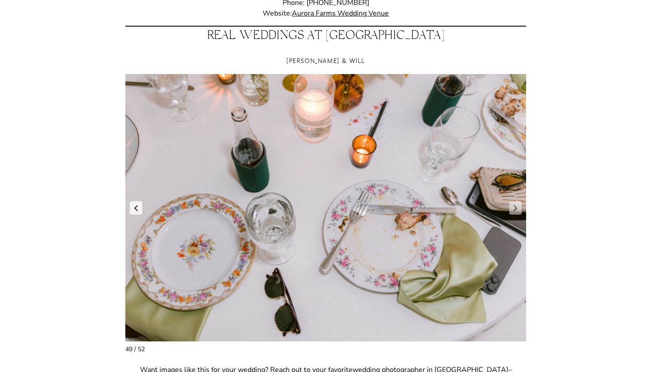
scroll to position [692, 0]
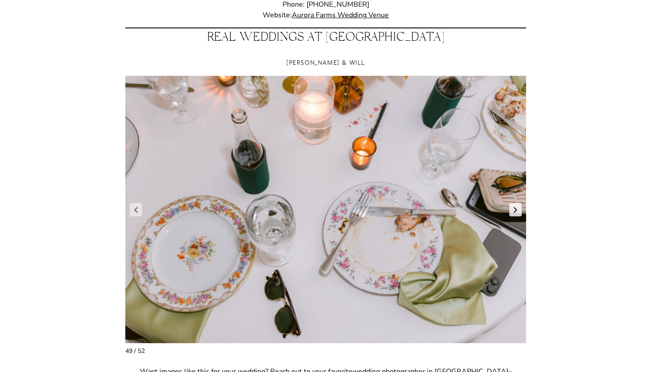
click at [514, 210] on link "Next slide" at bounding box center [516, 209] width 12 height 13
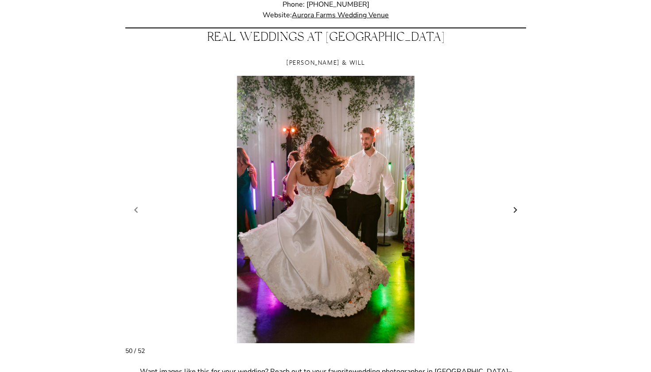
click at [514, 210] on link "Next slide" at bounding box center [516, 209] width 12 height 13
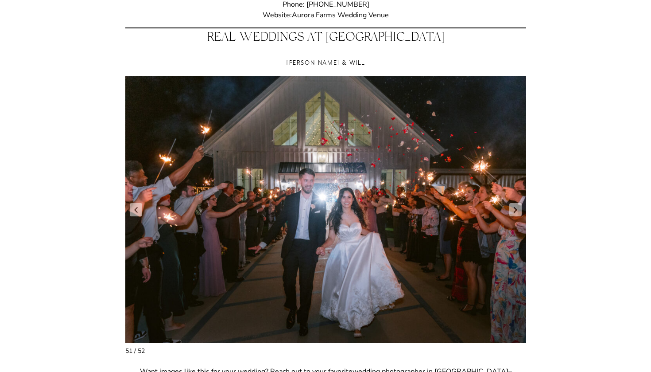
click at [130, 199] on figure "52 / 54" at bounding box center [325, 209] width 401 height 267
click at [136, 208] on link "Previous slide" at bounding box center [136, 209] width 12 height 13
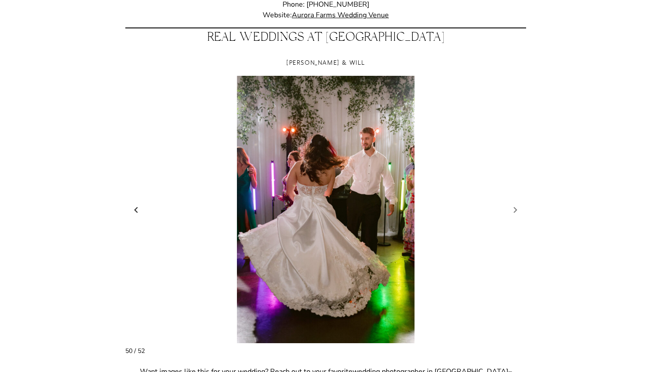
click at [137, 210] on link "Previous slide" at bounding box center [136, 209] width 12 height 13
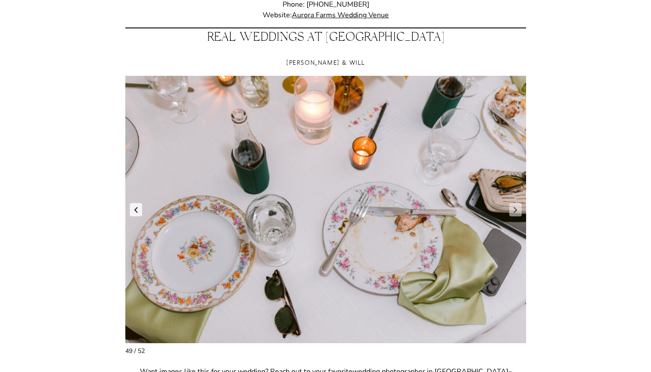
click at [138, 210] on link "Previous slide" at bounding box center [136, 209] width 12 height 13
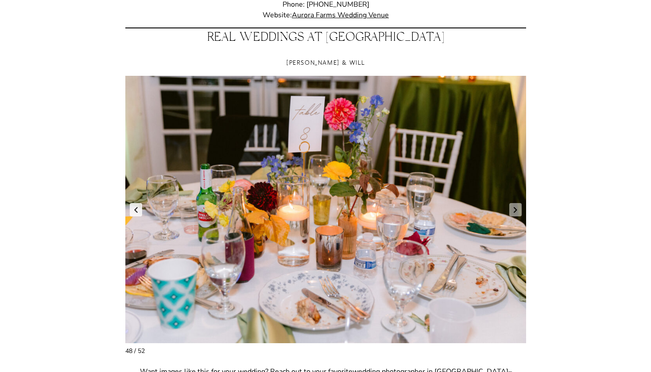
click at [138, 210] on link "Previous slide" at bounding box center [136, 209] width 12 height 13
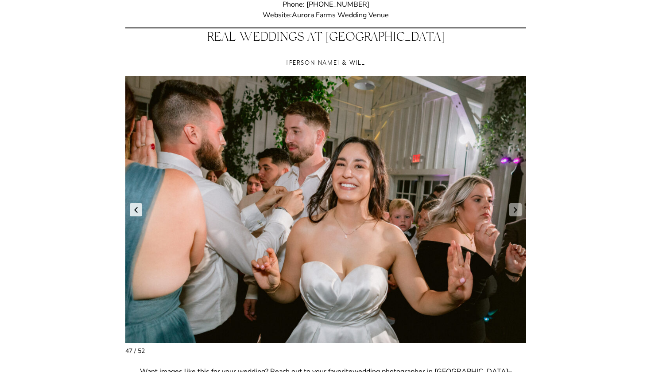
click at [138, 210] on link "Previous slide" at bounding box center [136, 209] width 12 height 13
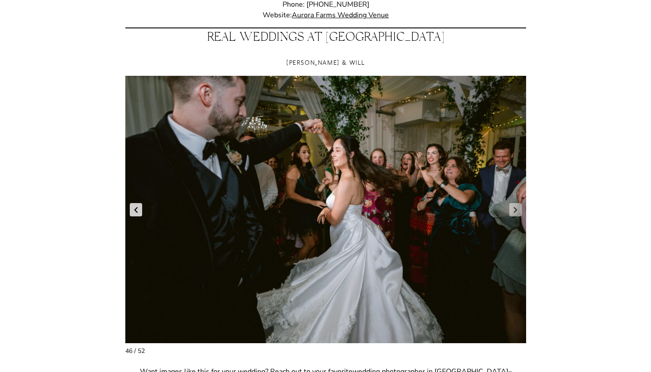
click at [138, 210] on link "Previous slide" at bounding box center [136, 209] width 12 height 13
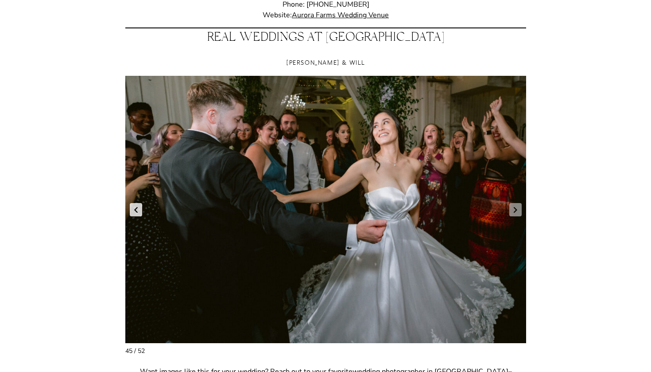
click at [138, 210] on link "Previous slide" at bounding box center [136, 209] width 12 height 13
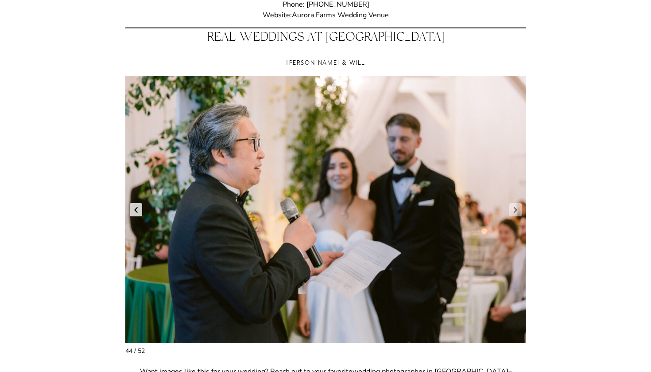
click at [138, 210] on link "Previous slide" at bounding box center [136, 209] width 12 height 13
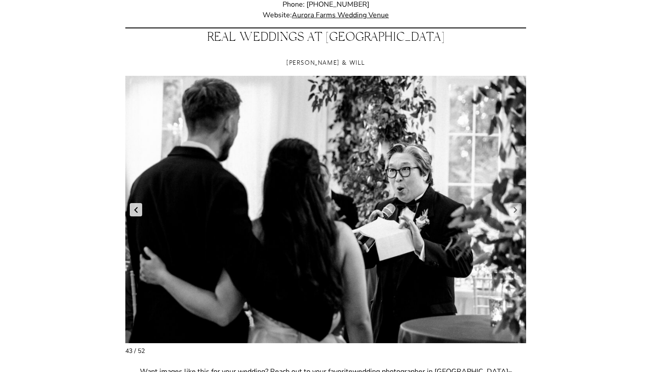
click at [138, 210] on link "Previous slide" at bounding box center [136, 209] width 12 height 13
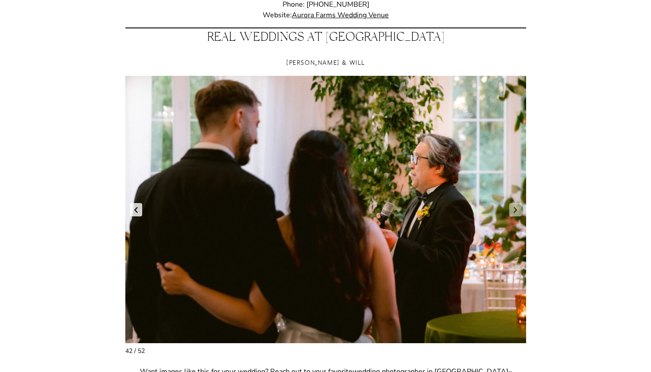
click at [138, 210] on link "Previous slide" at bounding box center [136, 209] width 12 height 13
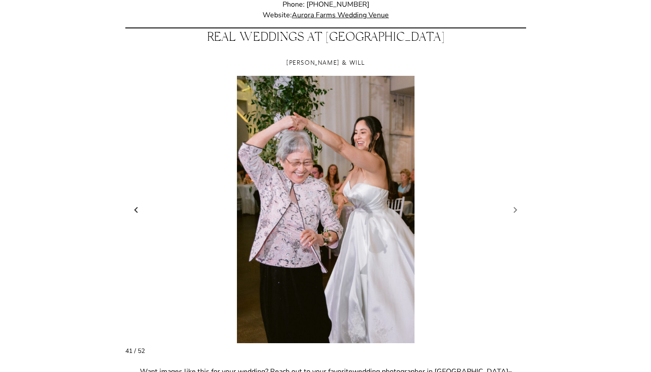
click at [138, 210] on link "Previous slide" at bounding box center [136, 209] width 12 height 13
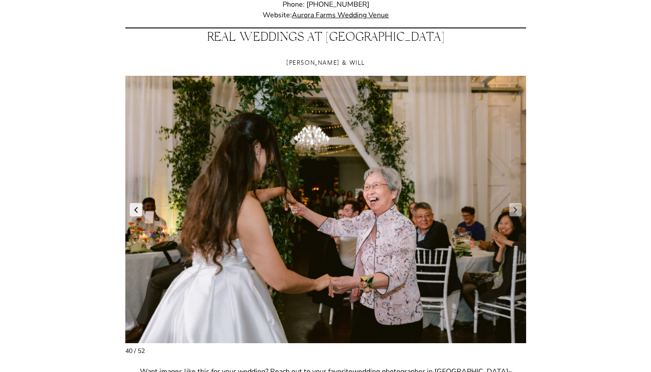
click at [138, 210] on link "Previous slide" at bounding box center [136, 209] width 12 height 13
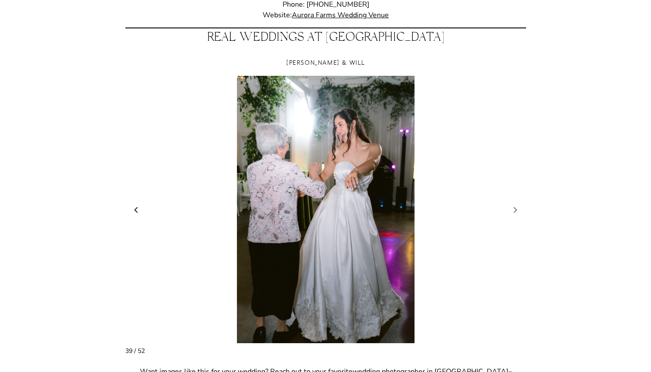
click at [138, 210] on link "Previous slide" at bounding box center [136, 209] width 12 height 13
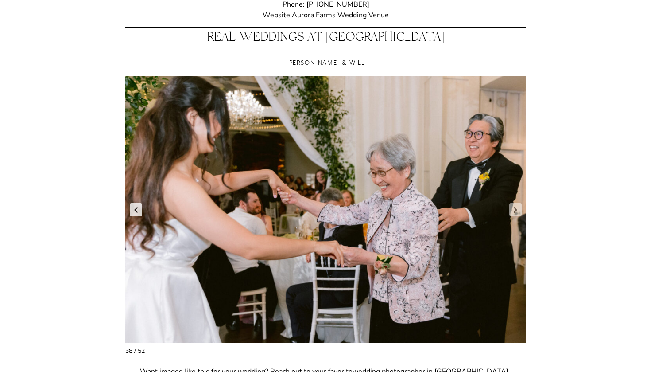
click at [138, 210] on link "Previous slide" at bounding box center [136, 209] width 12 height 13
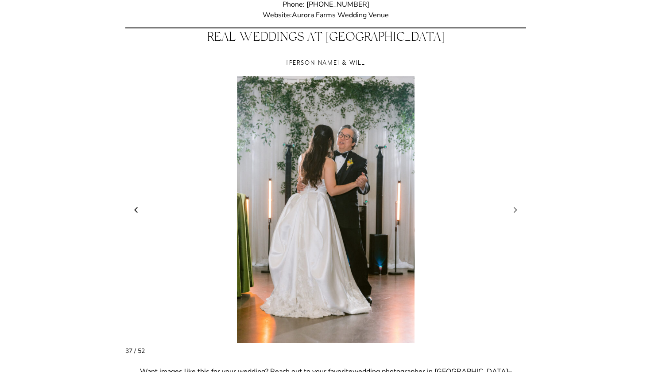
click at [138, 210] on link "Previous slide" at bounding box center [136, 209] width 12 height 13
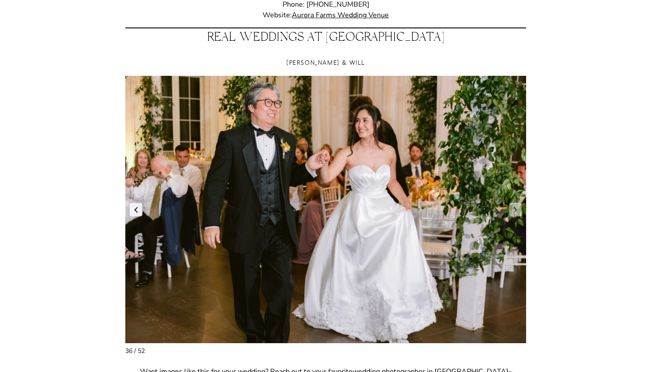
click at [138, 210] on link "Previous slide" at bounding box center [136, 209] width 12 height 13
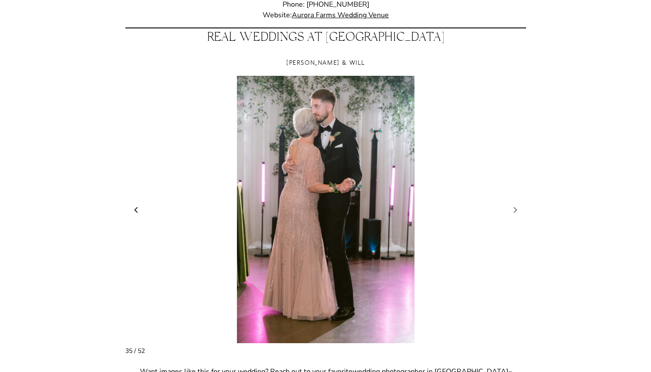
click at [139, 211] on link "Previous slide" at bounding box center [136, 209] width 12 height 13
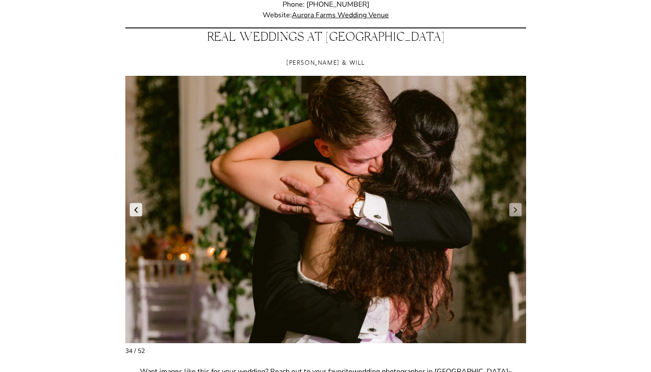
click at [139, 211] on link "Previous slide" at bounding box center [136, 209] width 12 height 13
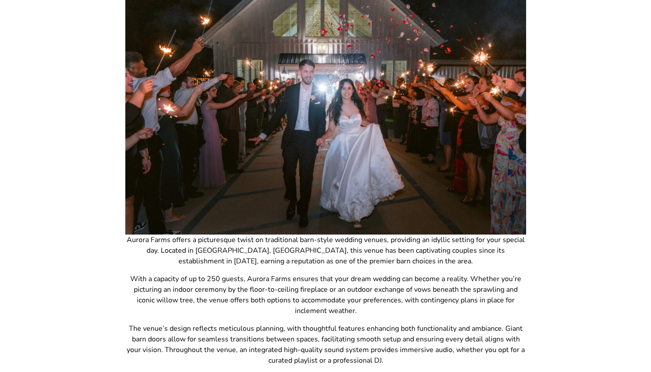
scroll to position [261, 0]
